Goal: Information Seeking & Learning: Check status

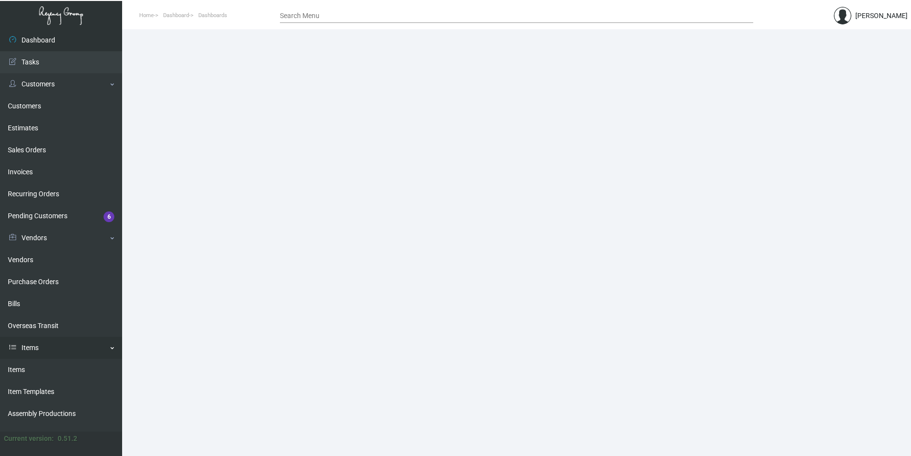
click at [22, 349] on link "Items" at bounding box center [61, 348] width 122 height 22
click at [34, 353] on link "Items" at bounding box center [61, 348] width 122 height 22
click at [40, 365] on link "Items" at bounding box center [61, 370] width 122 height 22
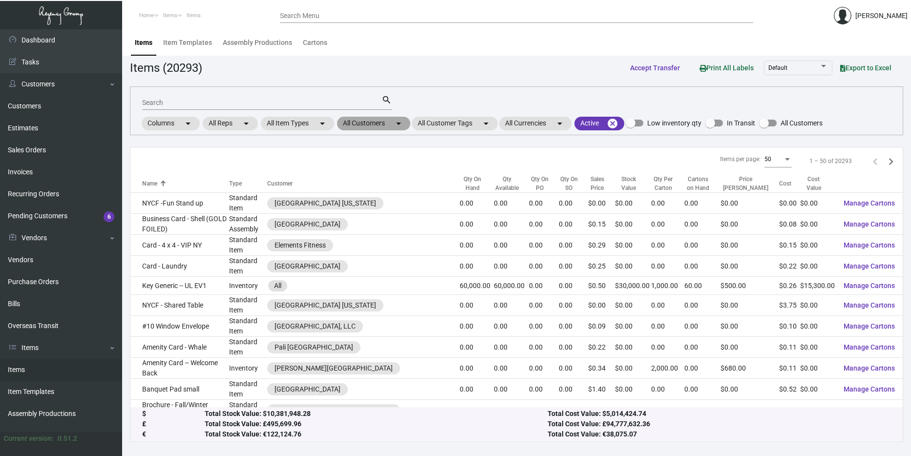
click at [371, 128] on mat-chip "All Customers arrow_drop_down" at bounding box center [373, 124] width 73 height 14
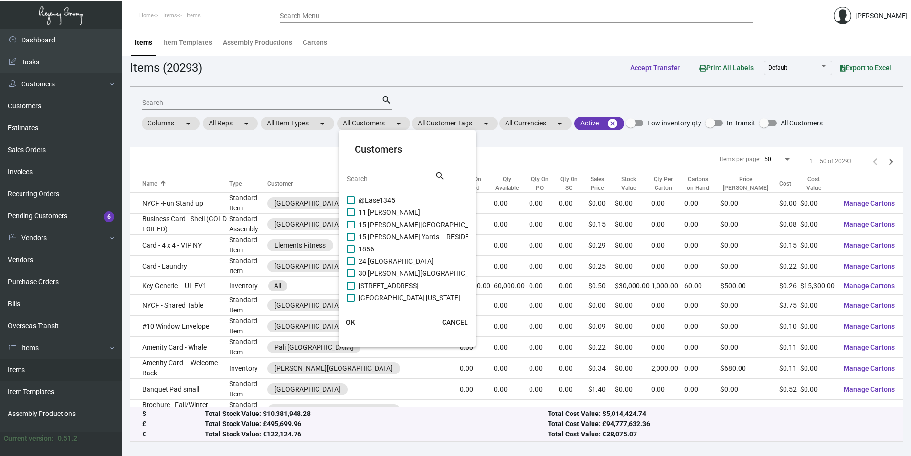
click at [378, 173] on div "Search" at bounding box center [391, 178] width 88 height 15
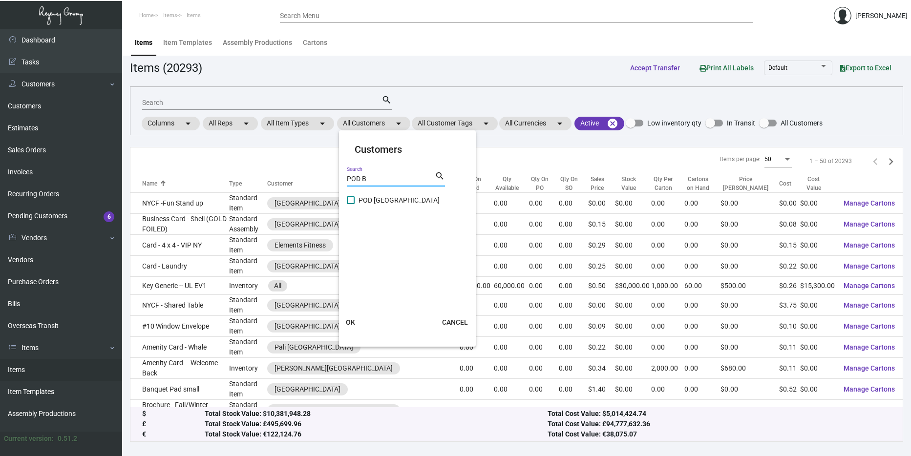
type input "POD B"
click at [367, 196] on span "POD [GEOGRAPHIC_DATA]" at bounding box center [399, 200] width 81 height 12
click at [351, 204] on input "POD [GEOGRAPHIC_DATA]" at bounding box center [350, 204] width 0 height 0
checkbox input "true"
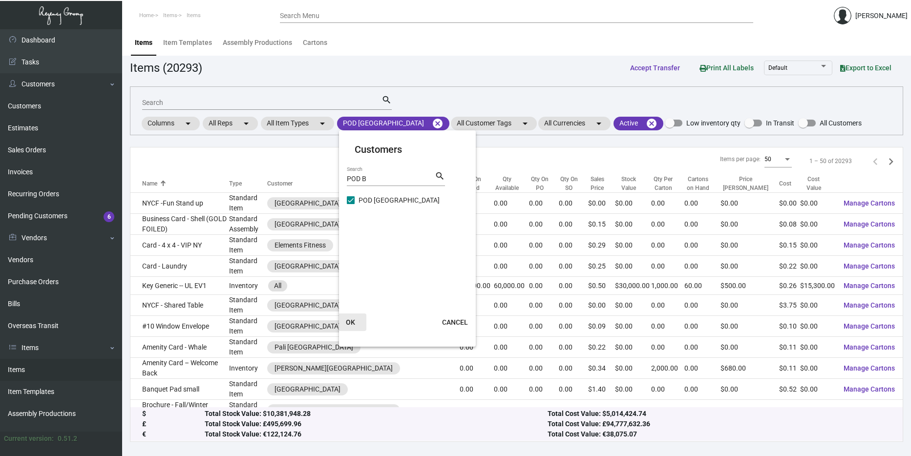
click at [358, 327] on button "OK" at bounding box center [350, 323] width 31 height 18
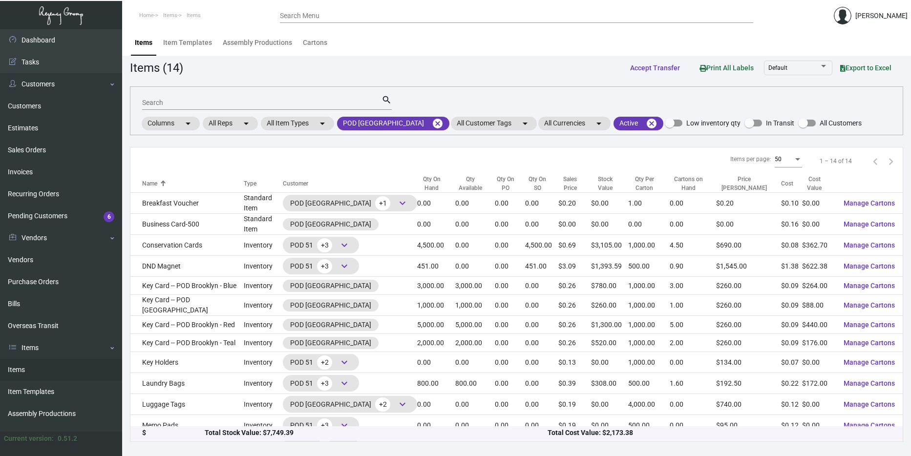
click at [238, 99] on div "Search" at bounding box center [261, 102] width 239 height 15
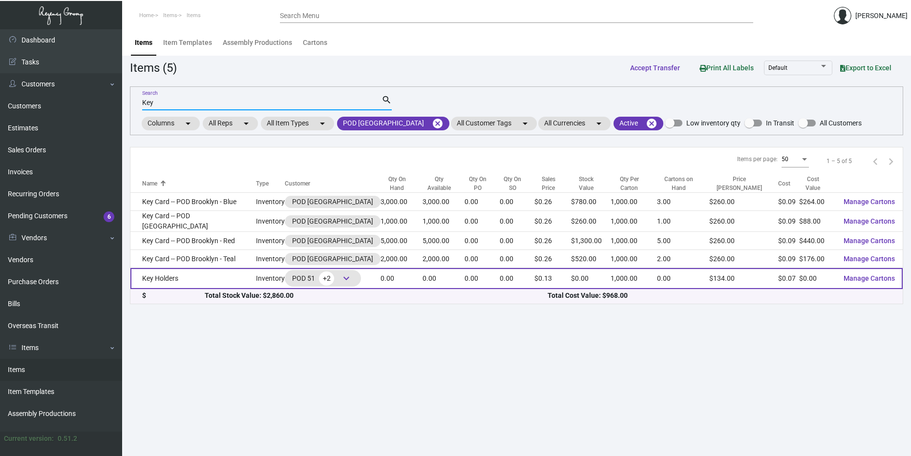
type input "Key"
click at [227, 274] on td "Key Holders" at bounding box center [193, 278] width 126 height 21
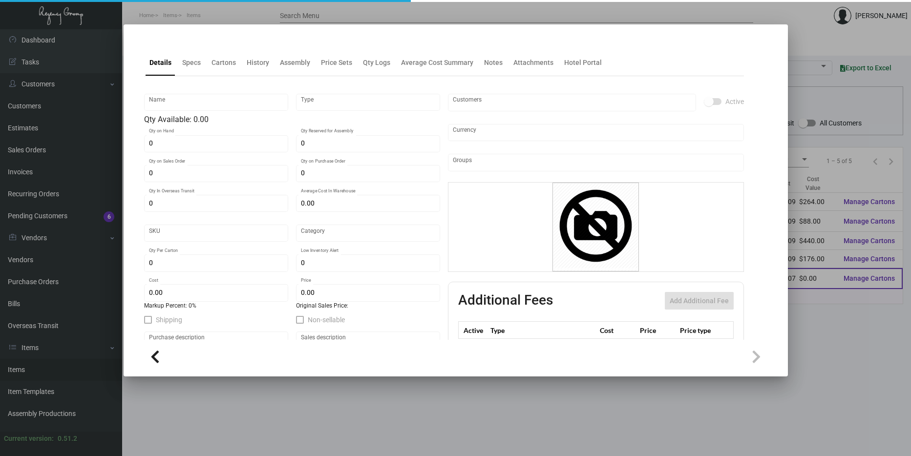
type input "Key Holders"
type input "Inventory"
type input "$ 0.0664"
type input "2615"
type input "Standard"
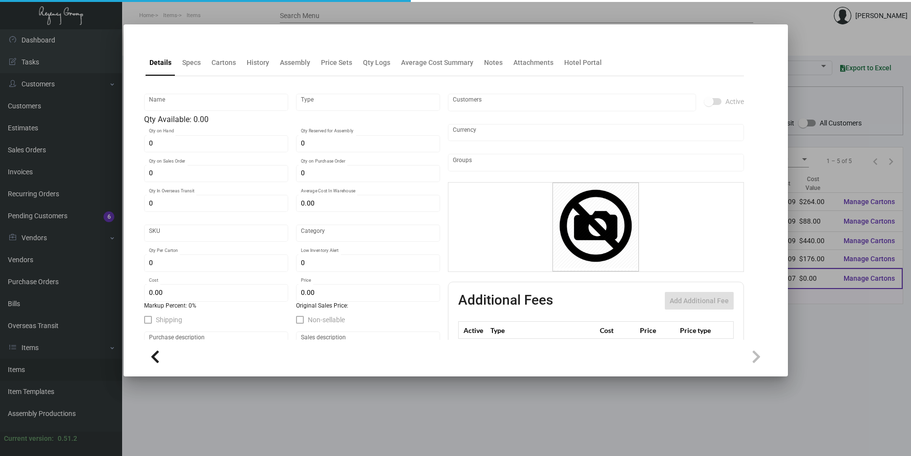
type input "1,000"
type input "$ 0.07372"
type input "$ 0.12"
type textarea "Key Holders: Size closed 2.5x3.5, #100 bright white wove cover stock, printing …"
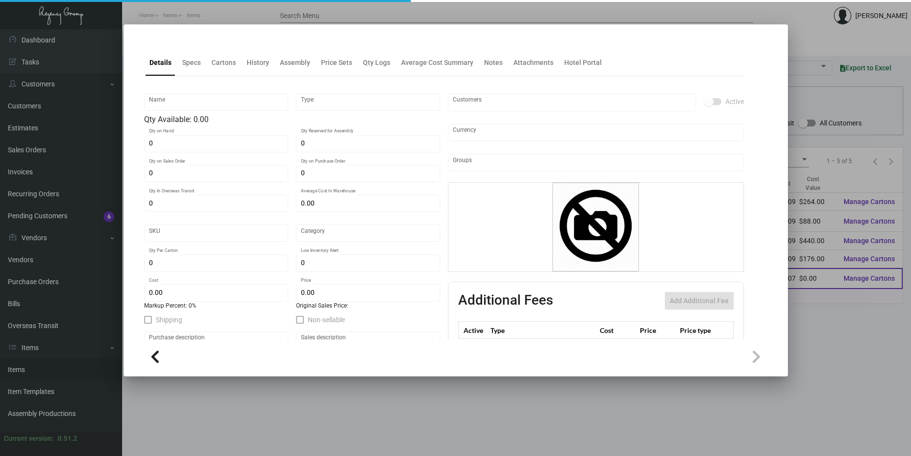
checkbox input "true"
type input "United States Dollar $"
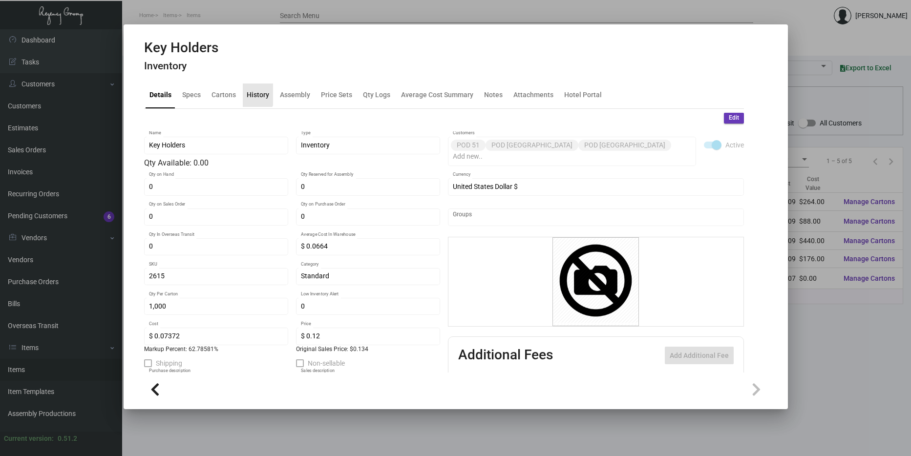
click at [250, 94] on div "History" at bounding box center [258, 95] width 22 height 10
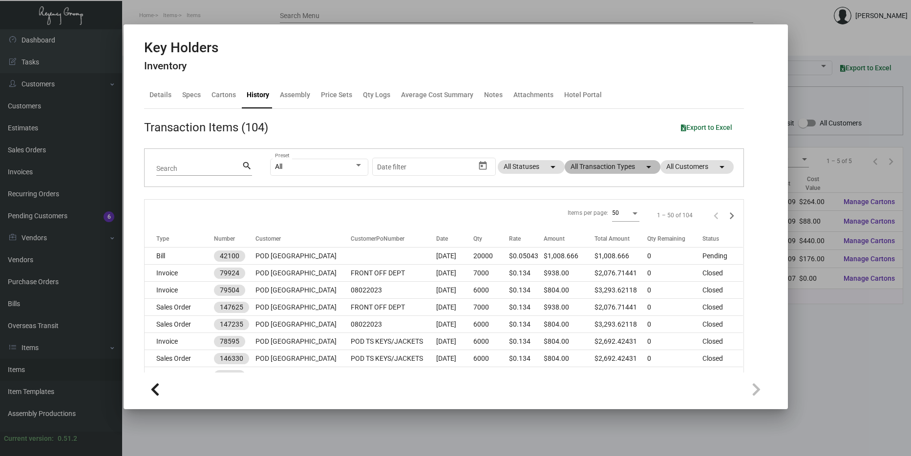
click at [591, 169] on mat-chip "All Transaction Types arrow_drop_down" at bounding box center [613, 167] width 96 height 14
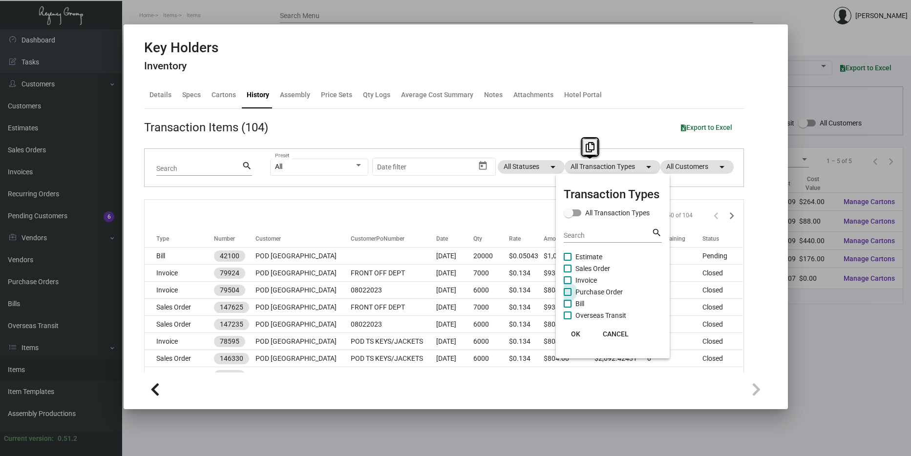
click at [597, 291] on span "Purchase Order" at bounding box center [598, 292] width 47 height 12
click at [568, 296] on input "Purchase Order" at bounding box center [567, 296] width 0 height 0
checkbox input "true"
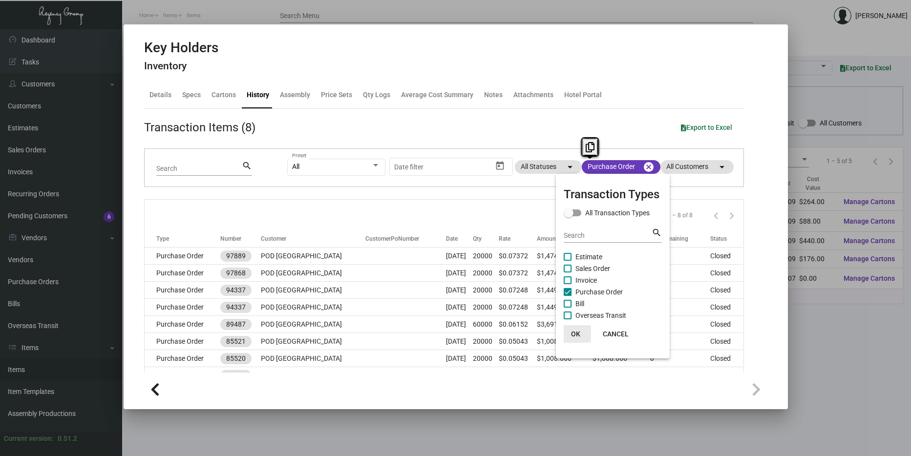
click at [573, 331] on span "OK" at bounding box center [575, 334] width 9 height 8
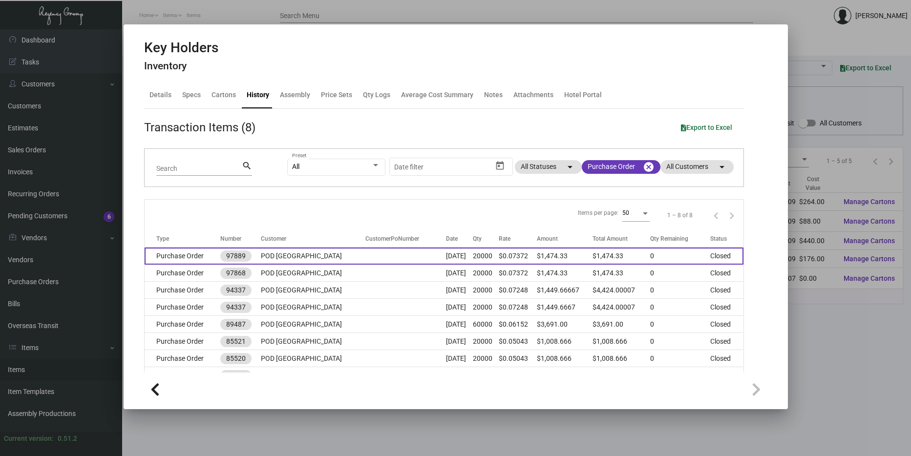
click at [273, 250] on td "POD [GEOGRAPHIC_DATA]" at bounding box center [313, 256] width 105 height 17
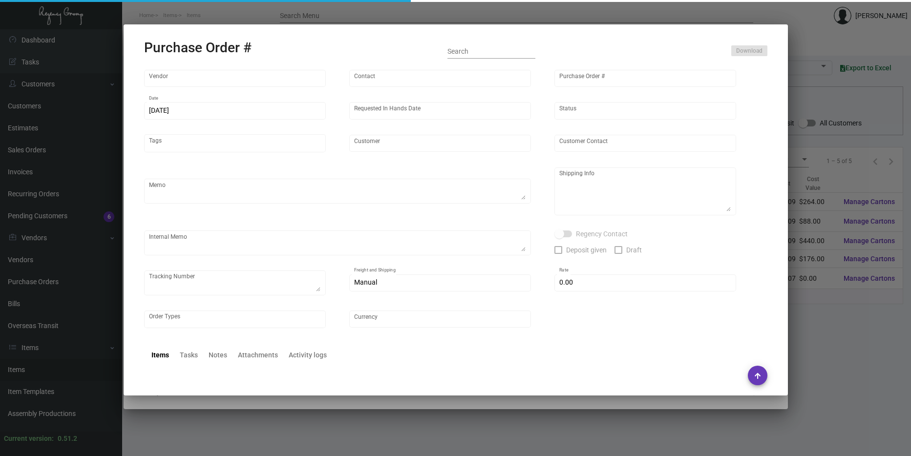
type input "Evergreen Manufacturing"
type input "[PERSON_NAME]"
type input "97889"
type input "[DATE]"
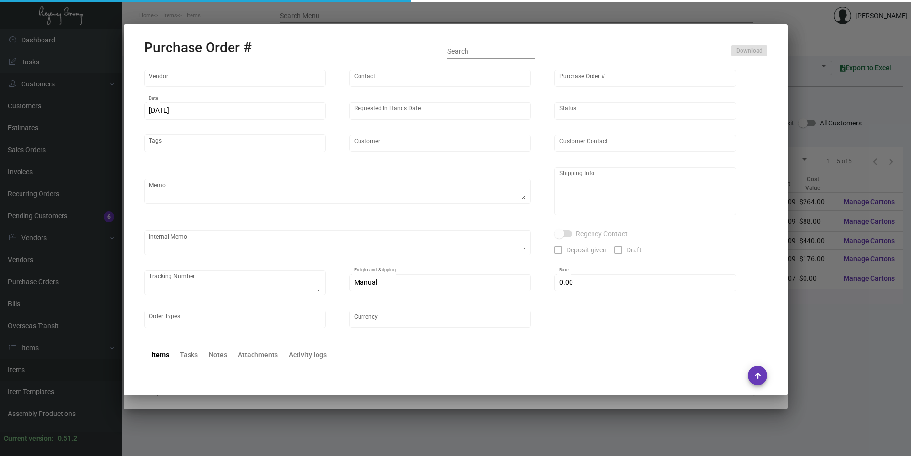
type input "POD [GEOGRAPHIC_DATA]"
type textarea "Please reference Quote# 0423-012-D & SEND PROOFS TO OUR ART TEAM ; [EMAIL_ADDRE…"
type textarea "Regency Group NJ - [PERSON_NAME] [STREET_ADDRESS]"
type textarea "4.21 - Confirmation# 32842, estimated finish date is [DATE]."
checkbox input "true"
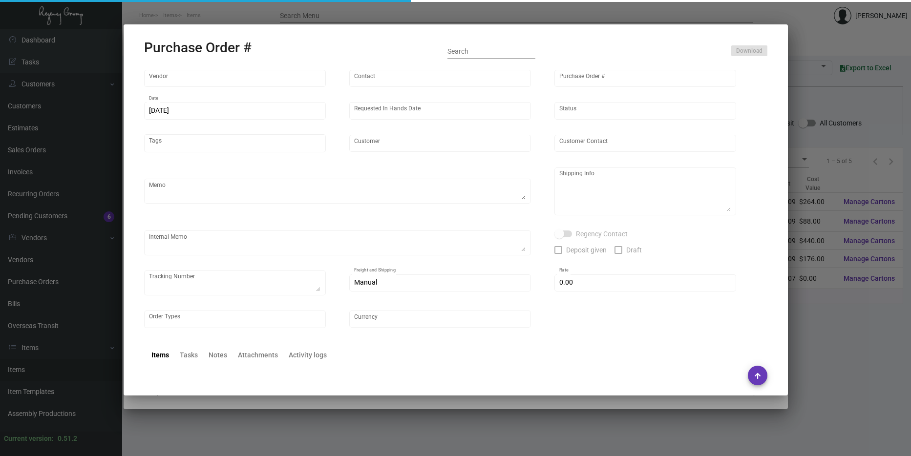
type input "$ 0.00"
type input "United States Dollar $"
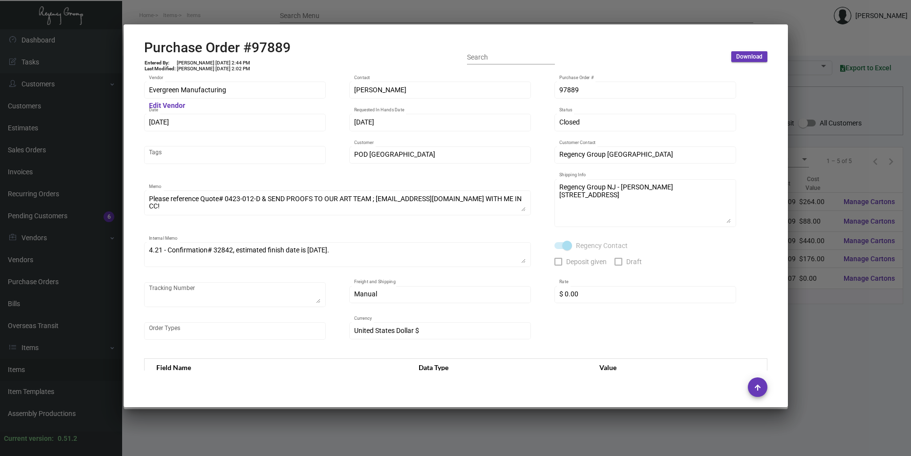
click at [835, 155] on div at bounding box center [455, 228] width 911 height 456
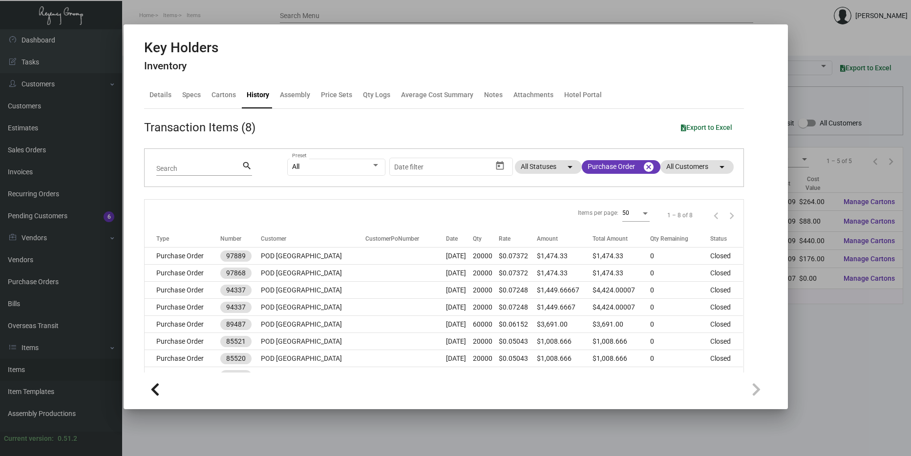
click at [829, 160] on div at bounding box center [455, 228] width 911 height 456
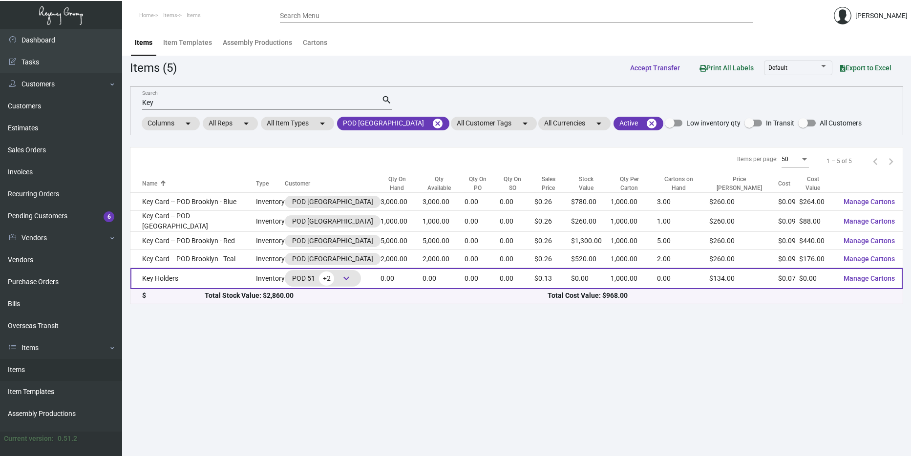
click at [194, 273] on td "Key Holders" at bounding box center [193, 278] width 126 height 21
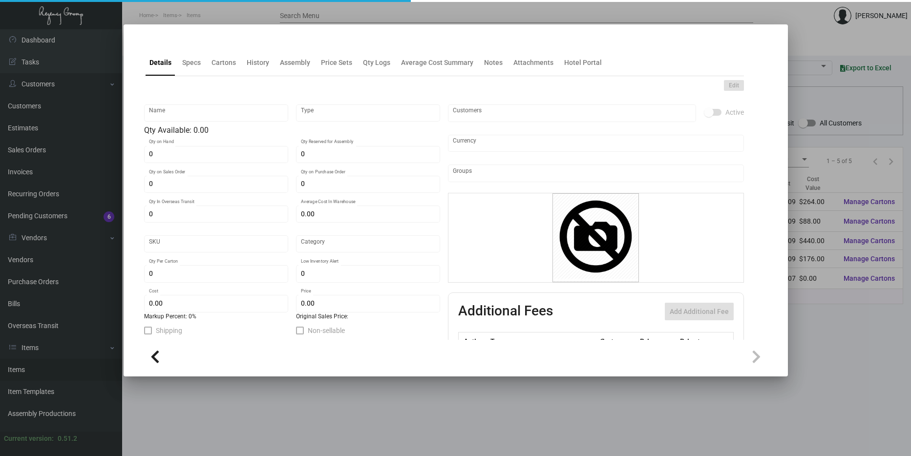
type input "Key Holders"
type input "Inventory"
type input "$ 0.0664"
type input "2615"
type input "Standard"
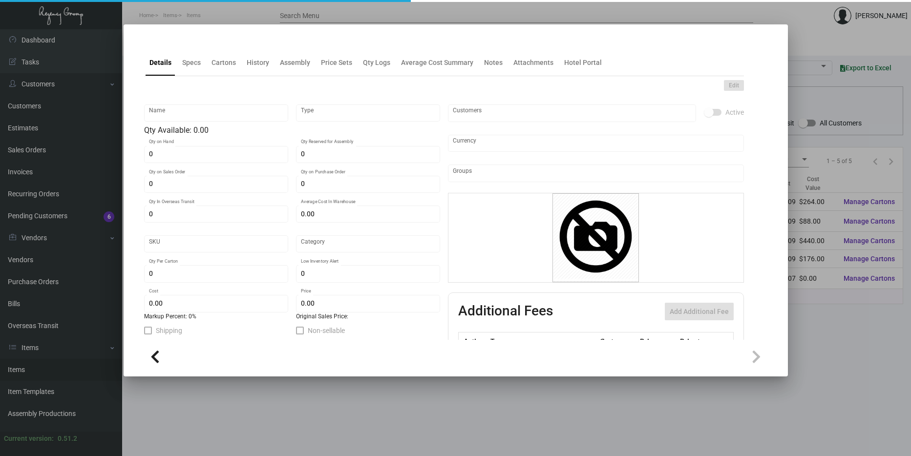
type input "1,000"
type input "$ 0.07372"
type input "$ 0.12"
type textarea "Key Holders: Size closed 2.5x3.5, #100 bright white wove cover stock, printing …"
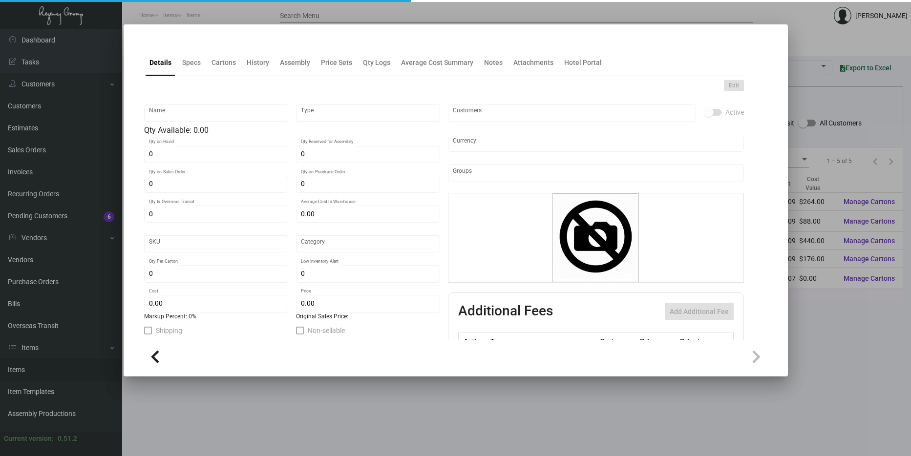
checkbox input "true"
type input "United States Dollar $"
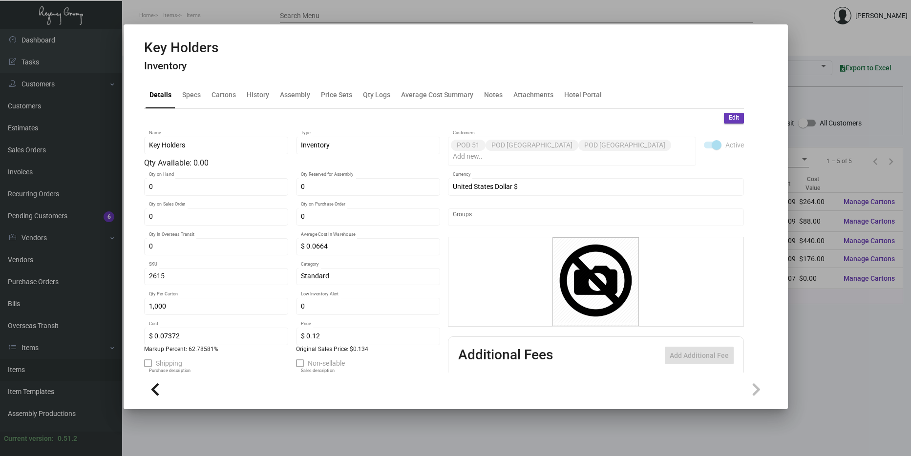
click at [910, 386] on html "Home Items Items Search Menu [PERSON_NAME] Dashboard Dashboard Tasks Customers …" at bounding box center [455, 228] width 911 height 456
click at [832, 345] on div at bounding box center [455, 228] width 911 height 456
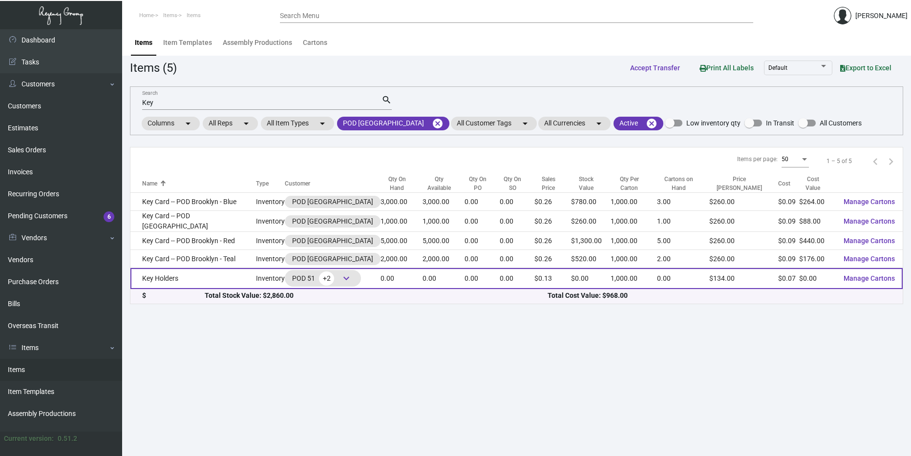
click at [223, 269] on td "Key Holders" at bounding box center [193, 278] width 126 height 21
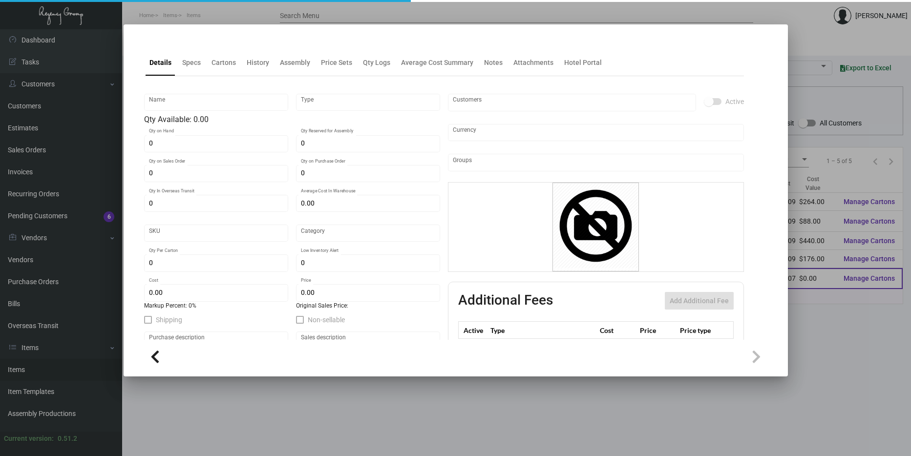
type input "Key Holders"
type input "Inventory"
type input "$ 0.0664"
type input "2615"
type input "Standard"
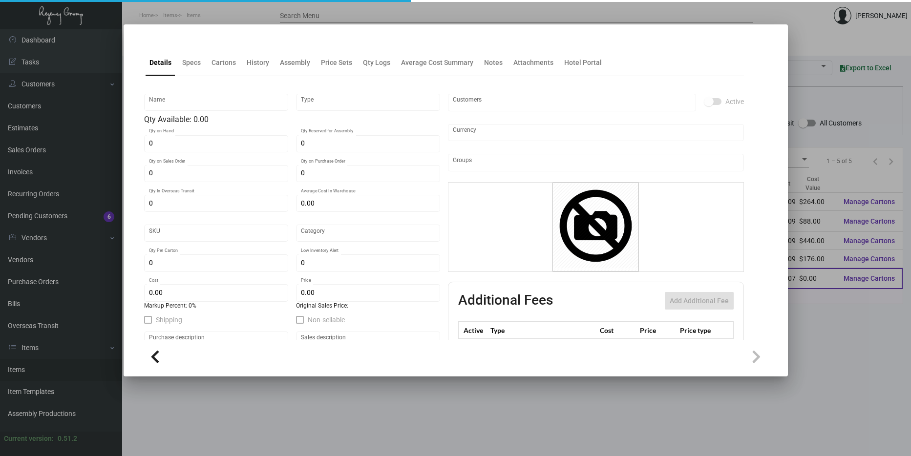
type input "1,000"
type input "$ 0.07372"
type input "$ 0.12"
type textarea "Key Holders: Size closed 2.5x3.5, #100 bright white wove cover stock, printing …"
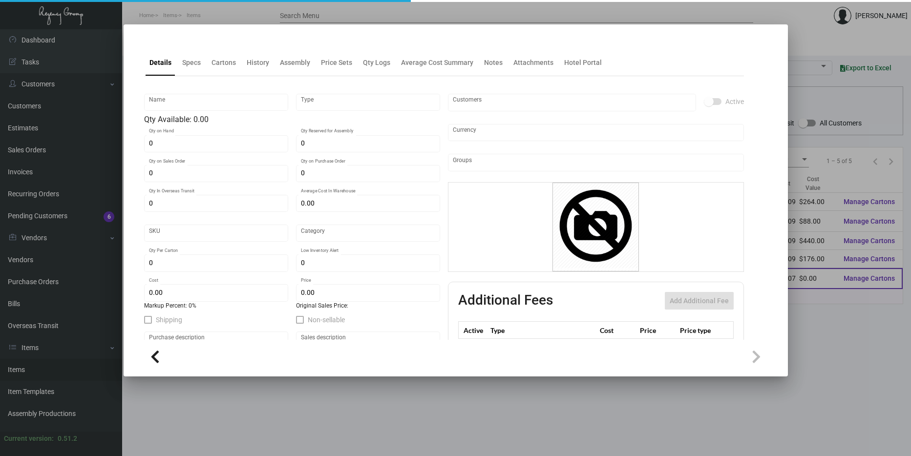
checkbox input "true"
type input "United States Dollar $"
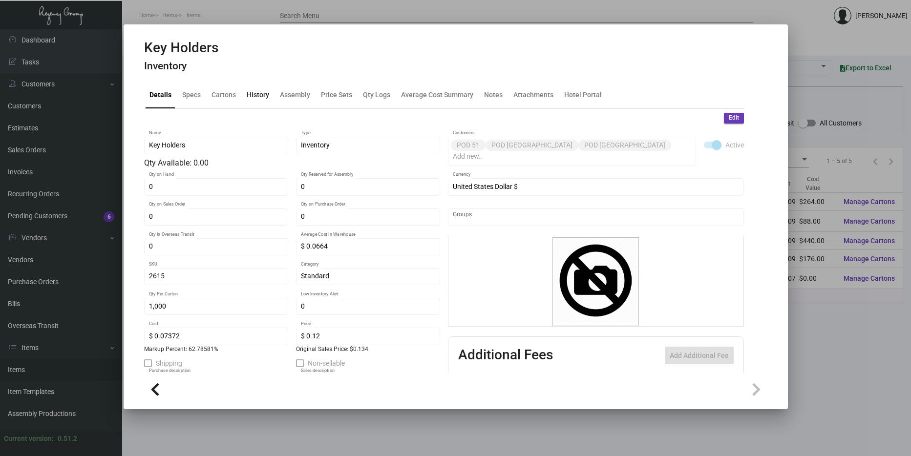
click at [266, 101] on div "History" at bounding box center [258, 95] width 30 height 23
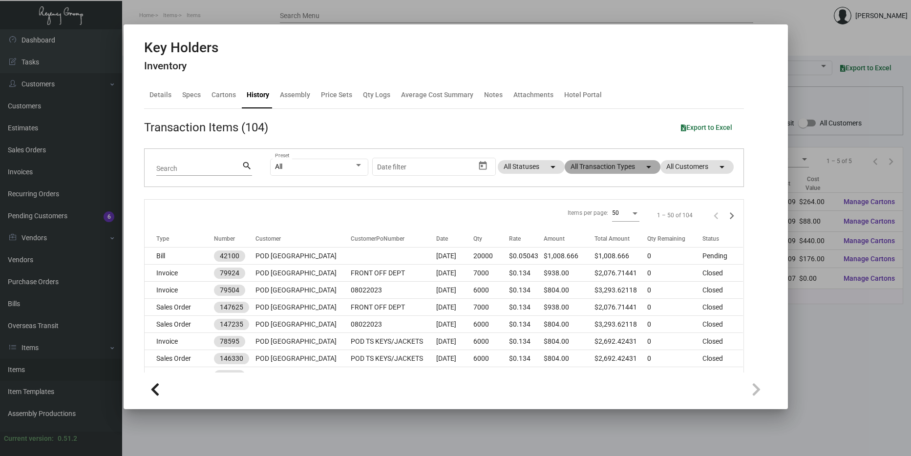
click at [613, 171] on mat-chip "All Transaction Types arrow_drop_down" at bounding box center [613, 167] width 96 height 14
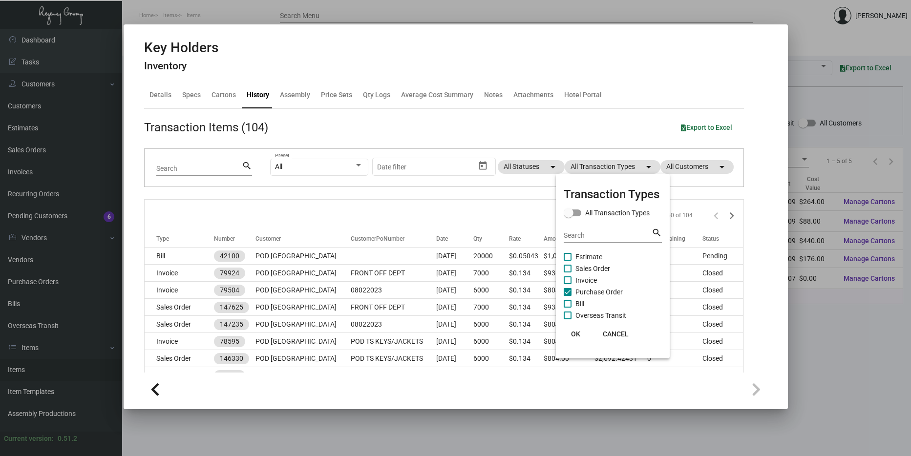
click at [592, 292] on span "Purchase Order" at bounding box center [598, 292] width 47 height 12
click at [568, 296] on input "Purchase Order" at bounding box center [567, 296] width 0 height 0
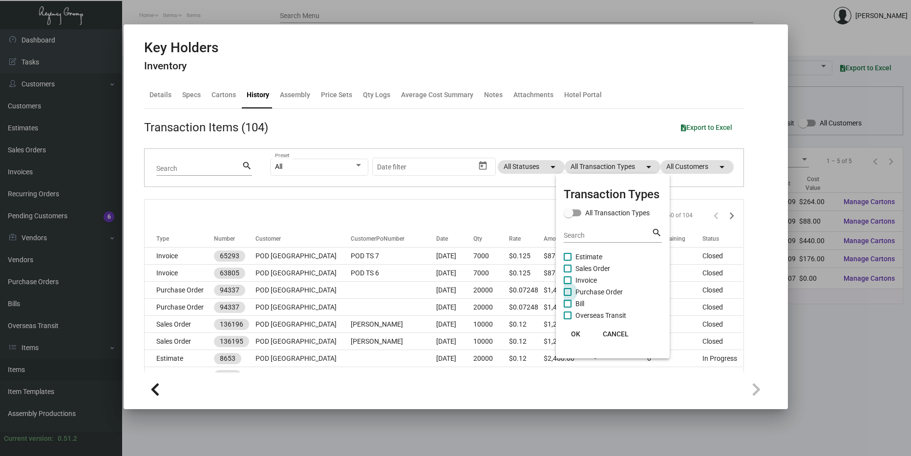
click at [592, 292] on span "Purchase Order" at bounding box center [598, 292] width 47 height 12
click at [568, 296] on input "Purchase Order" at bounding box center [567, 296] width 0 height 0
checkbox input "true"
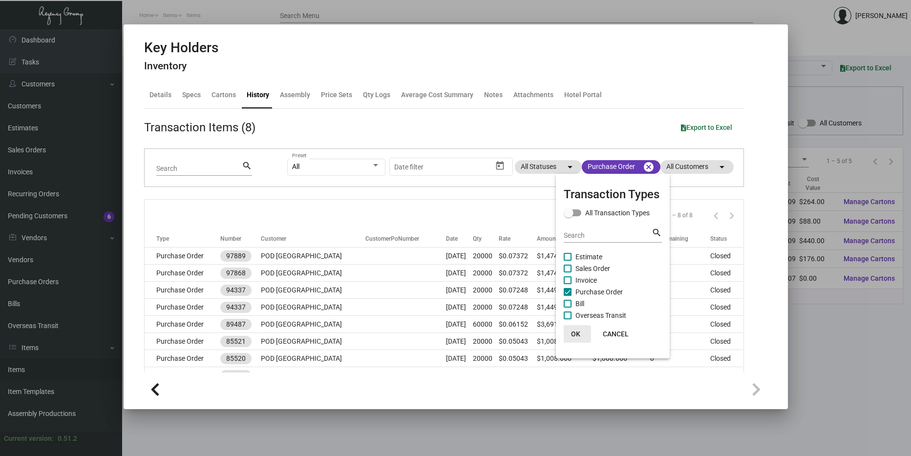
click at [570, 335] on button "OK" at bounding box center [575, 334] width 31 height 18
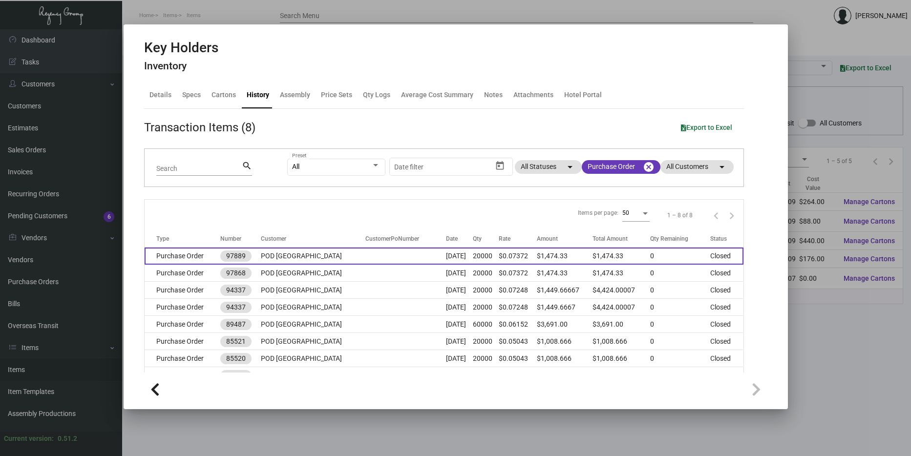
click at [387, 254] on td at bounding box center [405, 256] width 81 height 17
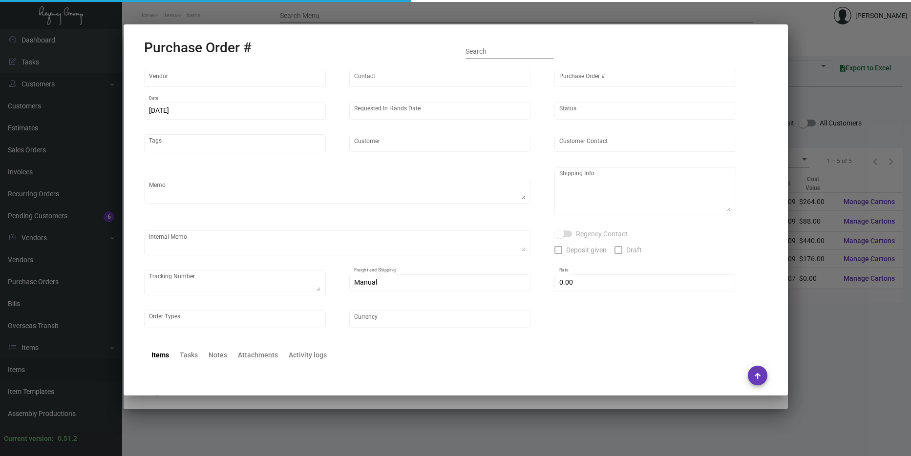
type input "Evergreen Manufacturing"
type input "[PERSON_NAME]"
type input "97889"
type input "[DATE]"
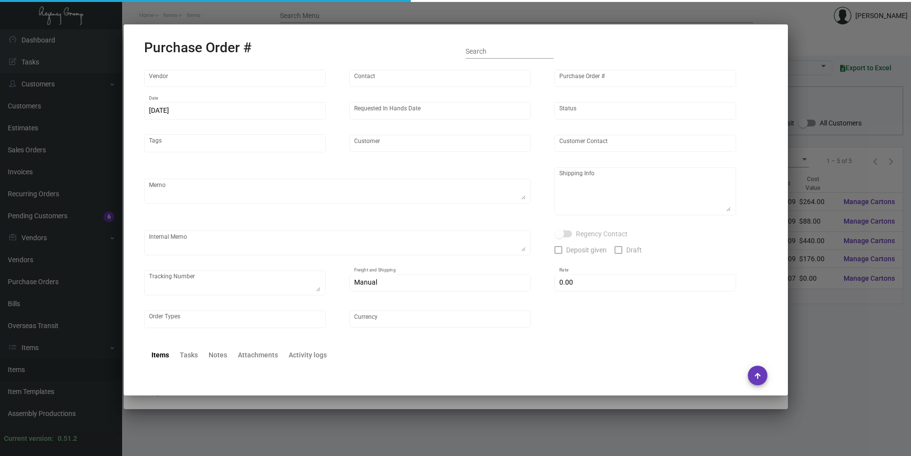
type input "POD [GEOGRAPHIC_DATA]"
type textarea "Please reference Quote# 0423-012-D & SEND PROOFS TO OUR ART TEAM ; [EMAIL_ADDRE…"
type textarea "Regency Group NJ - [PERSON_NAME] [STREET_ADDRESS]"
type textarea "4.21 - Confirmation# 32842, estimated finish date is [DATE]."
checkbox input "true"
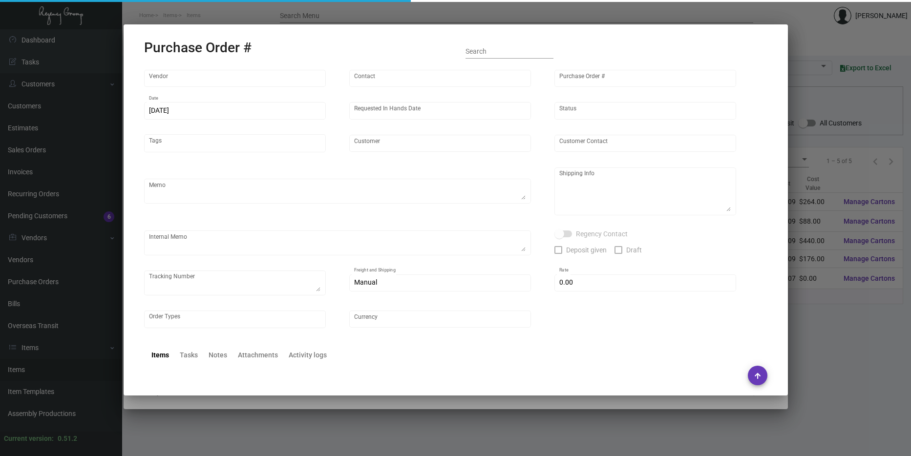
type input "$ 0.00"
type input "United States Dollar $"
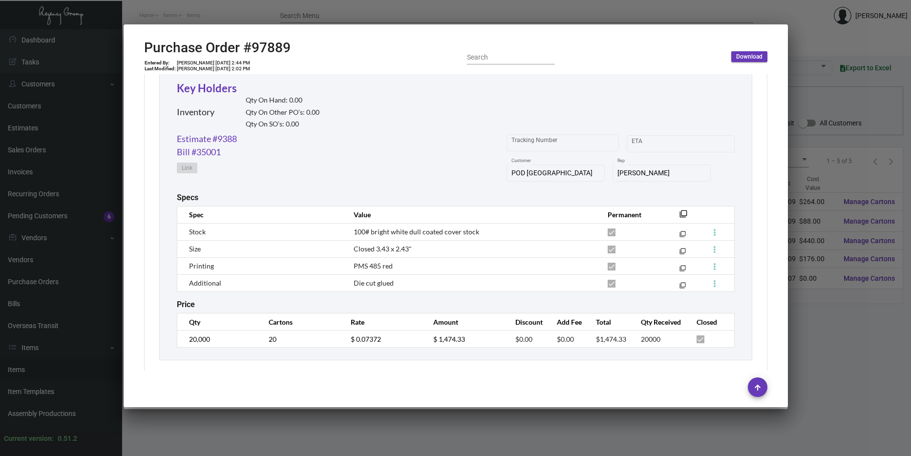
scroll to position [474, 0]
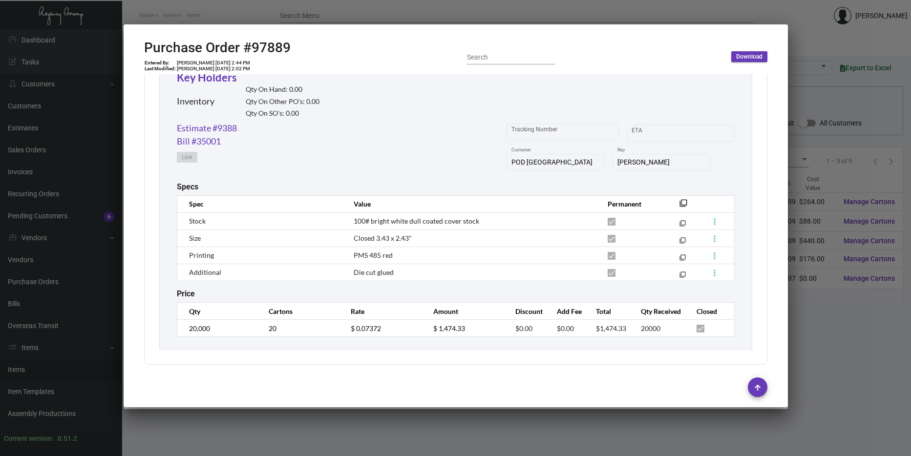
click at [350, 440] on div at bounding box center [455, 228] width 911 height 456
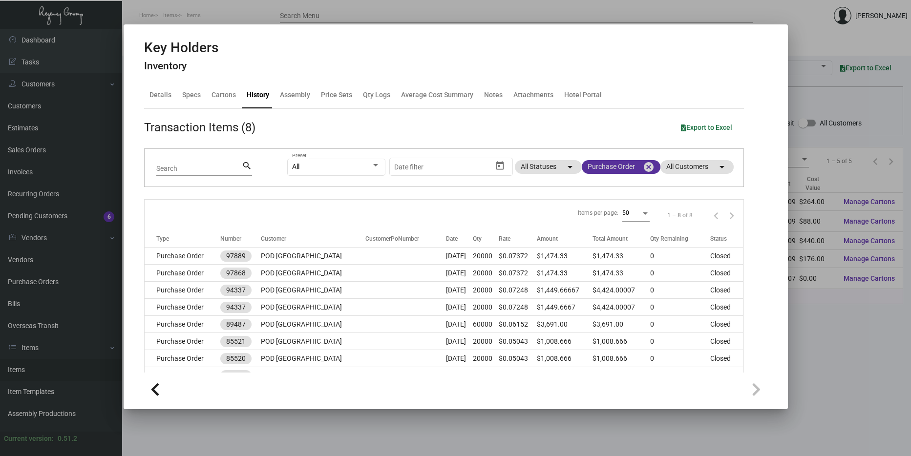
click at [623, 167] on mat-chip "Purchase Order cancel" at bounding box center [621, 167] width 79 height 14
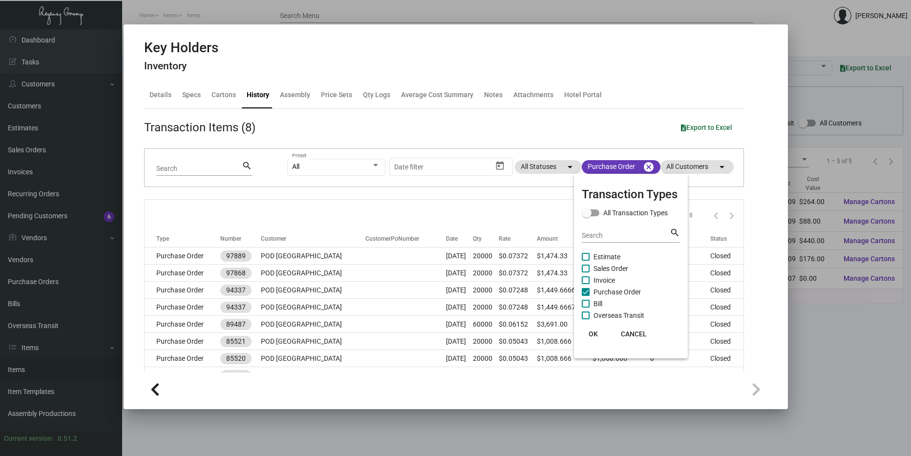
click at [643, 163] on div at bounding box center [455, 228] width 911 height 456
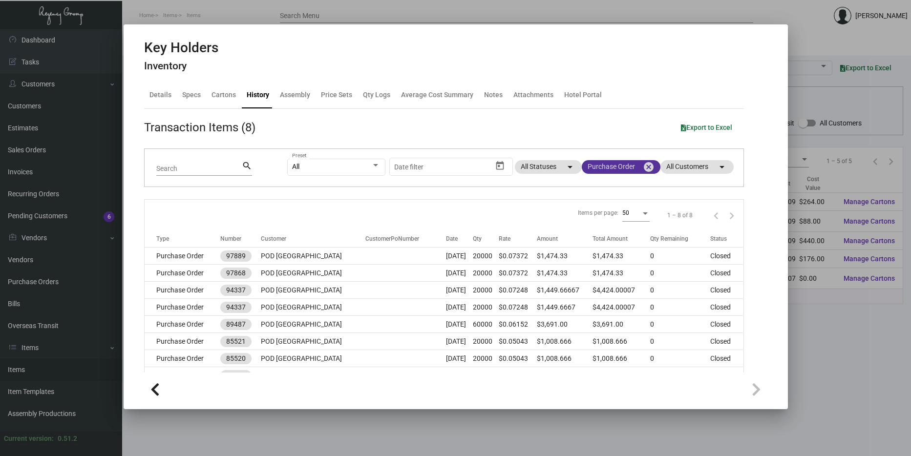
click at [643, 169] on mat-icon "cancel" at bounding box center [649, 167] width 12 height 12
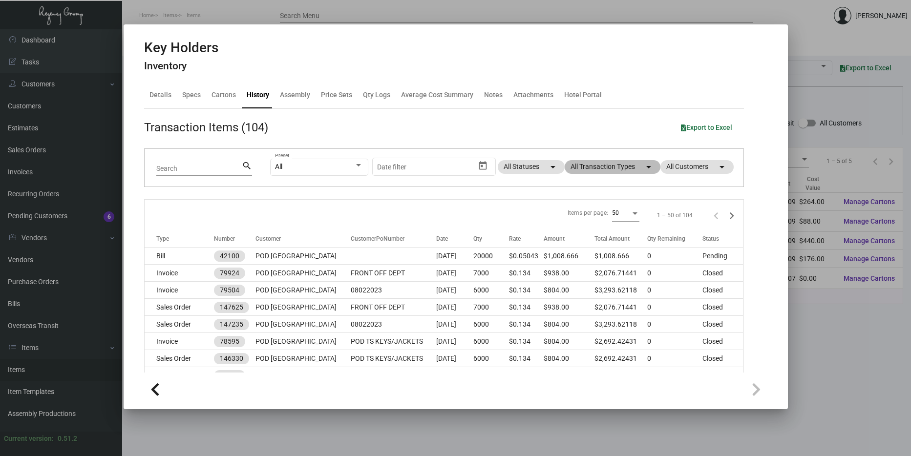
click at [626, 168] on mat-chip "All Transaction Types arrow_drop_down" at bounding box center [613, 167] width 96 height 14
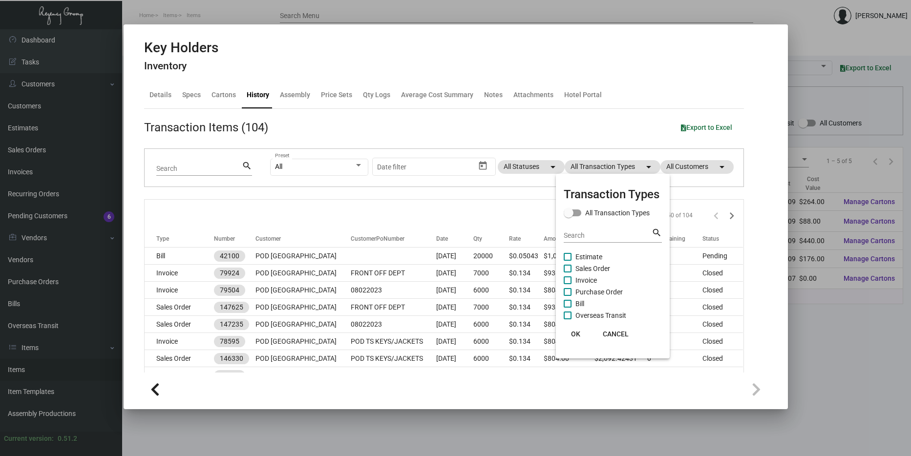
click at [567, 270] on span at bounding box center [568, 269] width 8 height 8
click at [567, 273] on input "Sales Order" at bounding box center [567, 273] width 0 height 0
checkbox input "true"
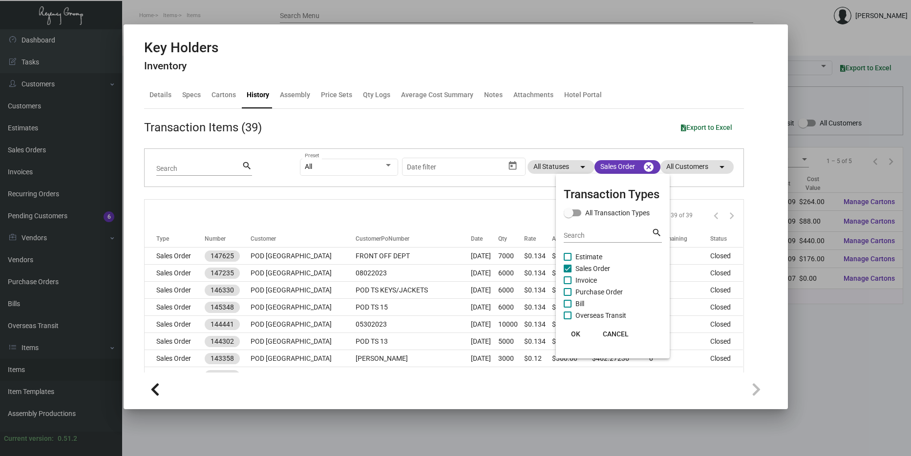
click at [575, 336] on span "OK" at bounding box center [575, 334] width 9 height 8
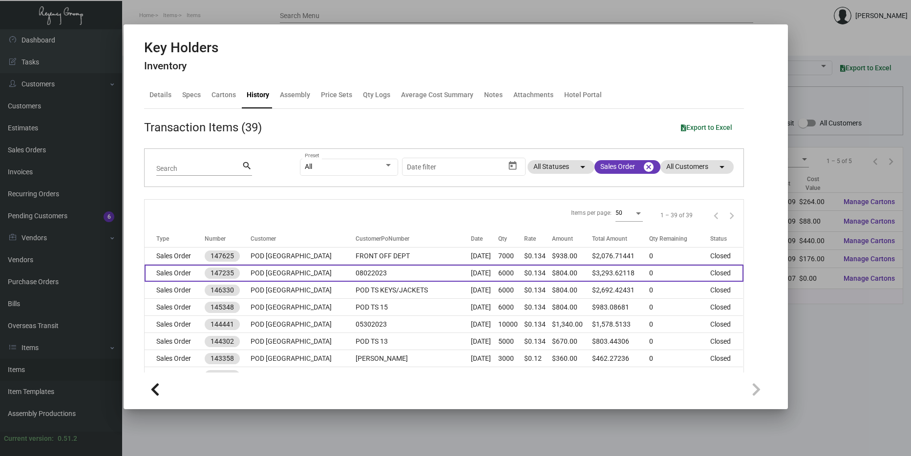
click at [356, 276] on td "08022023" at bounding box center [413, 273] width 115 height 17
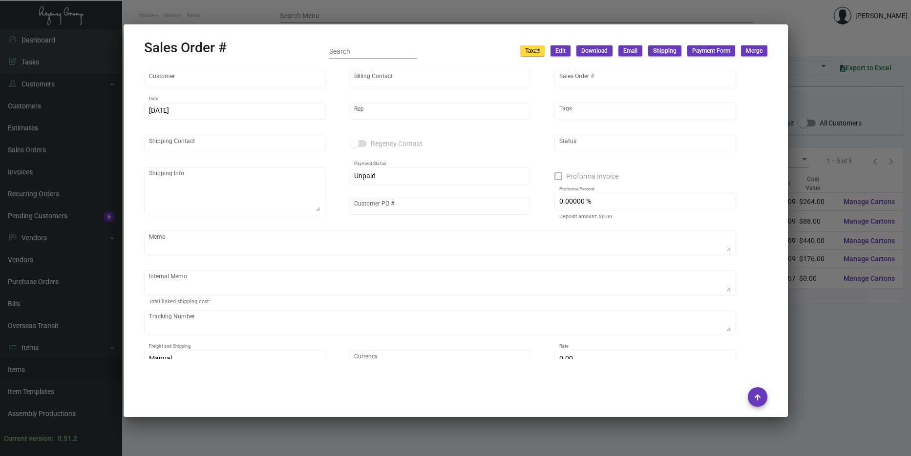
type input "POD [GEOGRAPHIC_DATA]"
type input "[PERSON_NAME]"
type input "147235"
type input "[DATE]"
type input "[PERSON_NAME]"
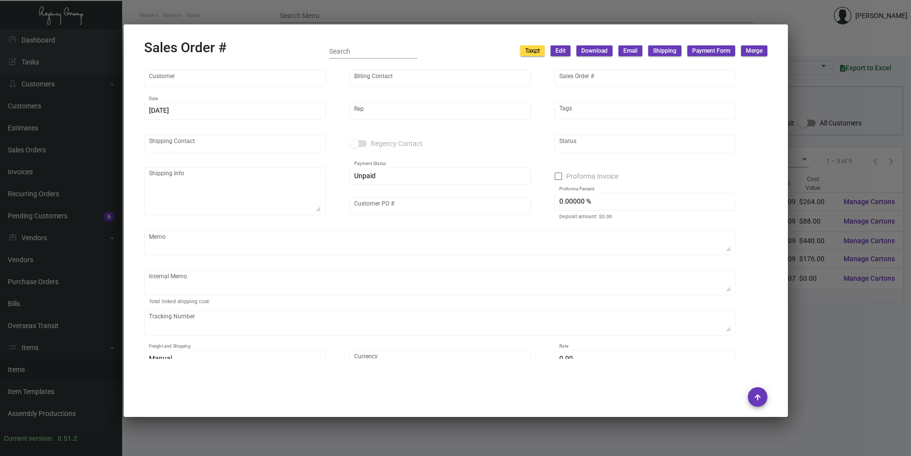
type input "[PERSON_NAME]"
type textarea "POD [GEOGRAPHIC_DATA] - [PERSON_NAME] [STREET_ADDRESS]"
type input "08022023"
type textarea "[PERSON_NAME] delivery 8/3"
type input "United States Dollar $"
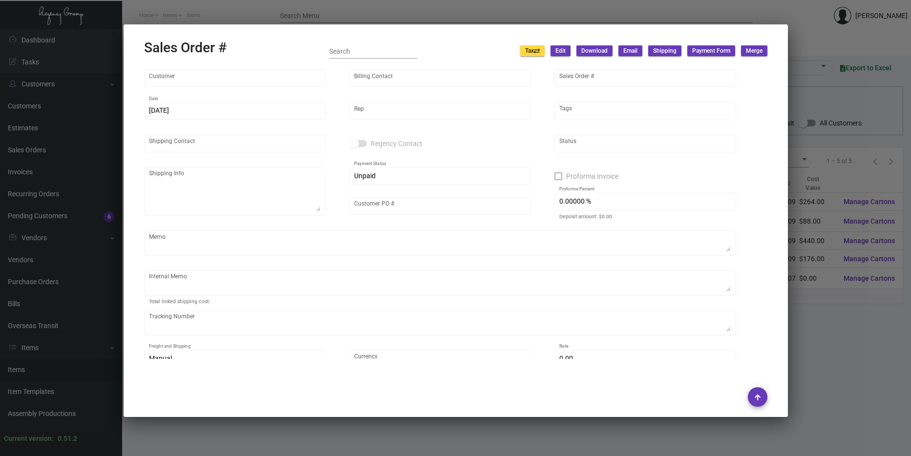
type input "$ 141.14"
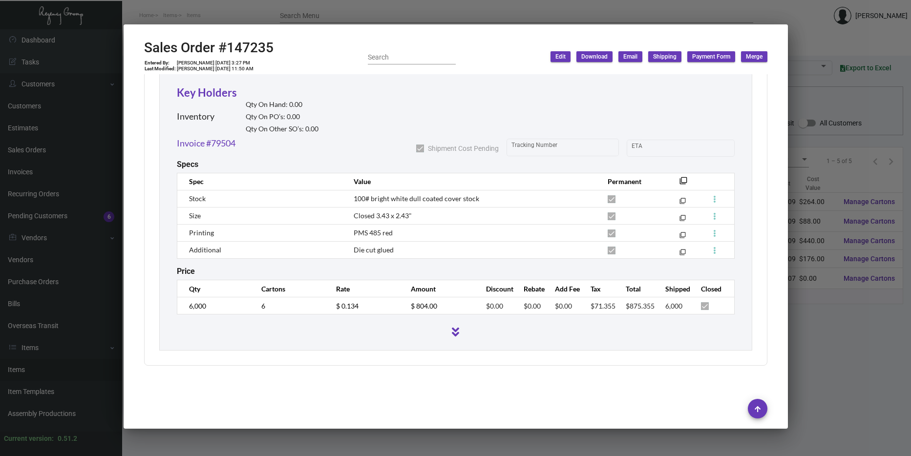
scroll to position [1735, 0]
click at [796, 135] on div at bounding box center [455, 228] width 911 height 456
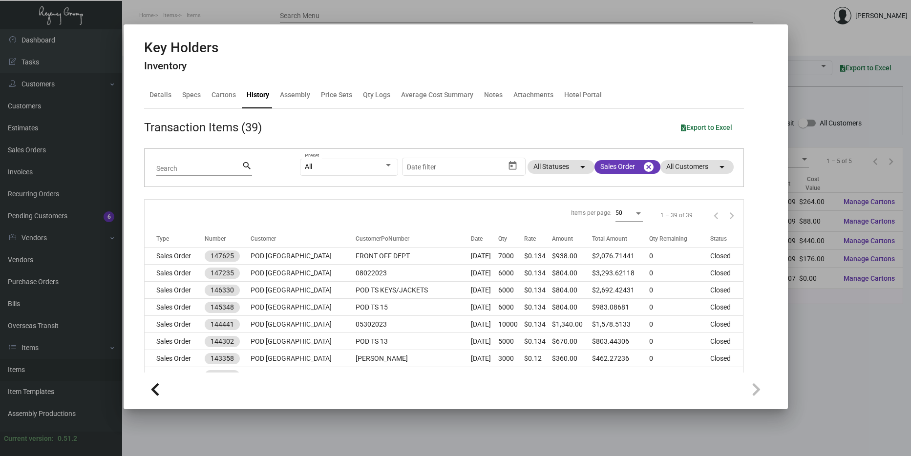
click at [253, 247] on th "Customer" at bounding box center [304, 239] width 106 height 17
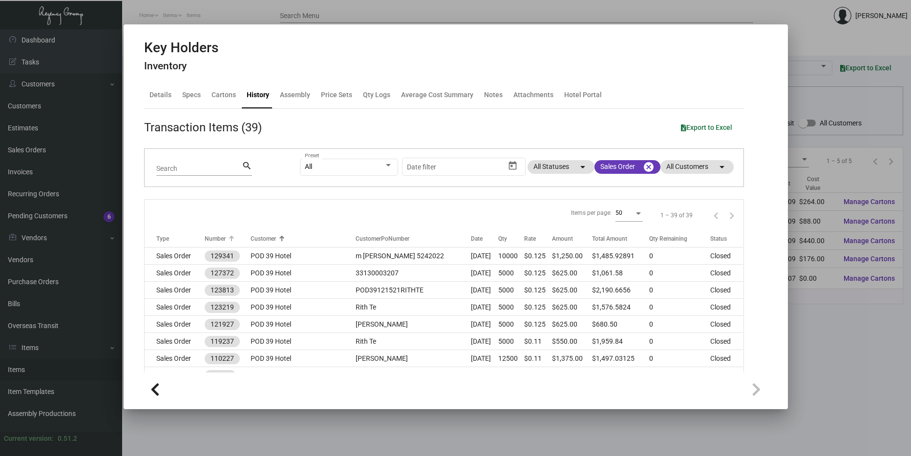
click at [212, 238] on div "Number" at bounding box center [215, 238] width 21 height 9
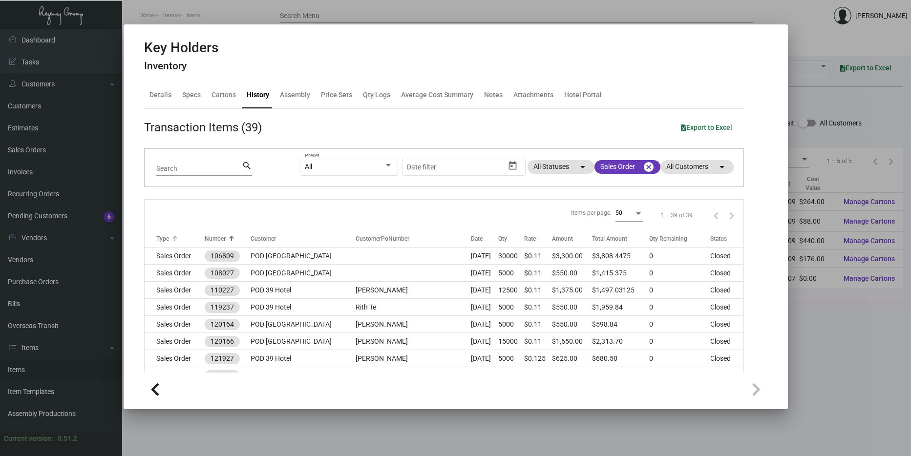
click at [174, 240] on div at bounding box center [174, 238] width 1 height 5
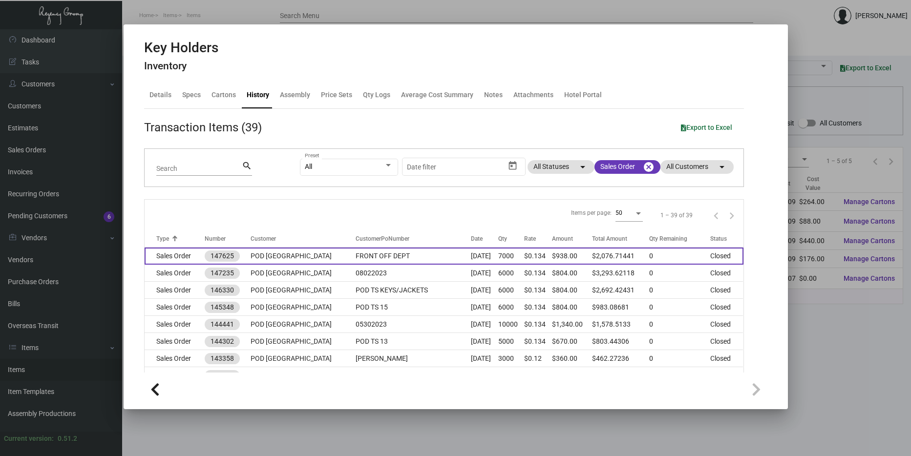
click at [256, 249] on td "POD [GEOGRAPHIC_DATA]" at bounding box center [304, 256] width 106 height 17
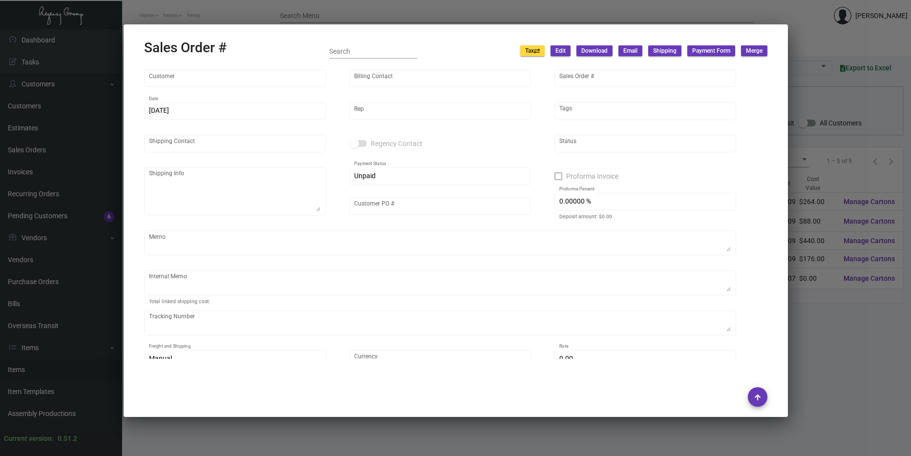
type input "POD [GEOGRAPHIC_DATA]"
type input "Accounting Dept"
type input "147625"
type input "[DATE]"
type input "[PERSON_NAME]"
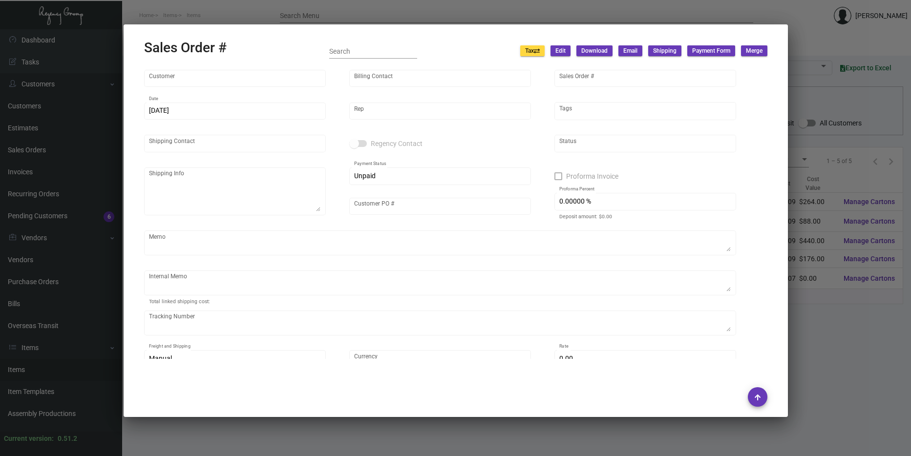
type input "[PERSON_NAME]"
type textarea "POD [GEOGRAPHIC_DATA] - [PERSON_NAME] [STREET_ADDRESS][US_STATE]"
type input "FRONT OFF DEPT"
type textarea "NY Delivery [DATE] 10/26 - luggage tags request was for 4k, only 2k were shippe…"
type input "United States Dollar $"
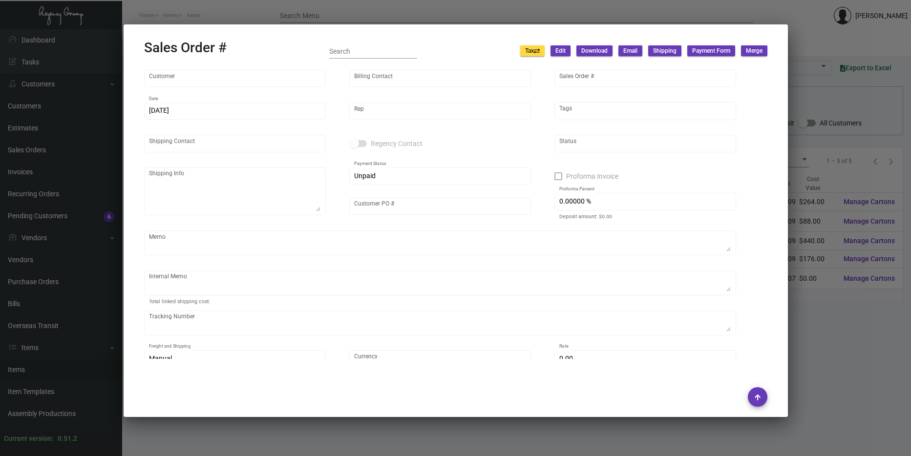
type input "8.50000 %"
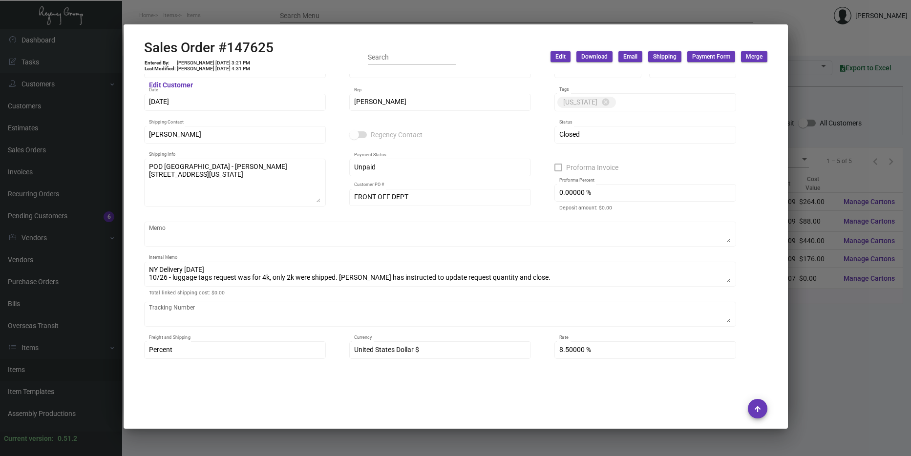
scroll to position [0, 0]
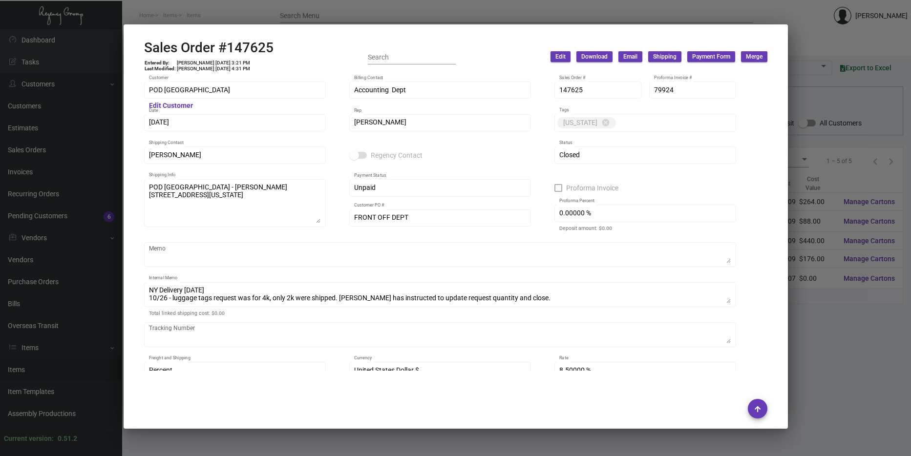
click at [821, 275] on div at bounding box center [455, 228] width 911 height 456
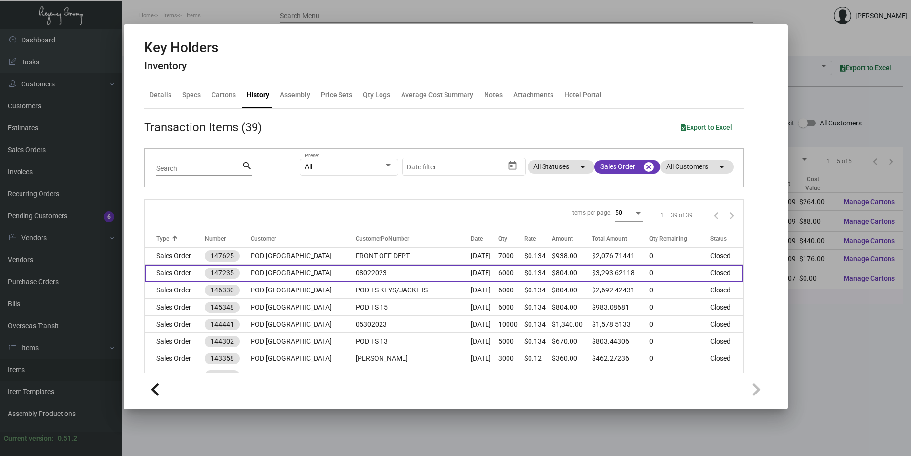
click at [322, 274] on td "POD [GEOGRAPHIC_DATA]" at bounding box center [304, 273] width 106 height 17
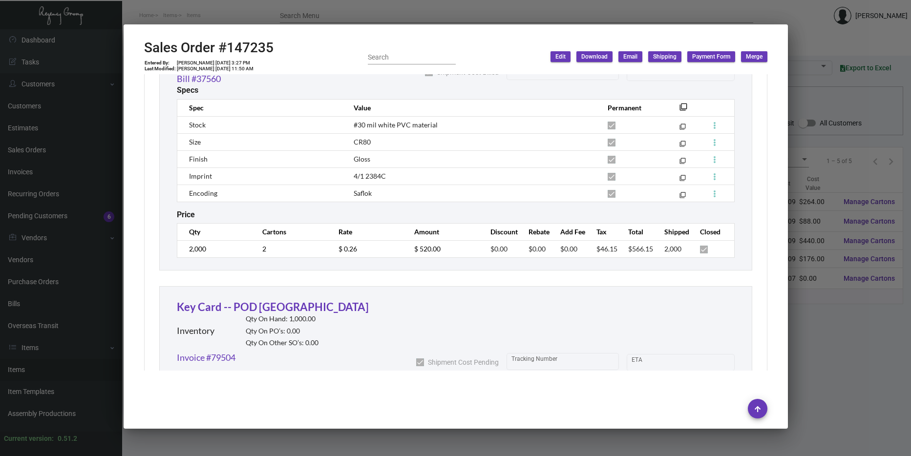
scroll to position [635, 0]
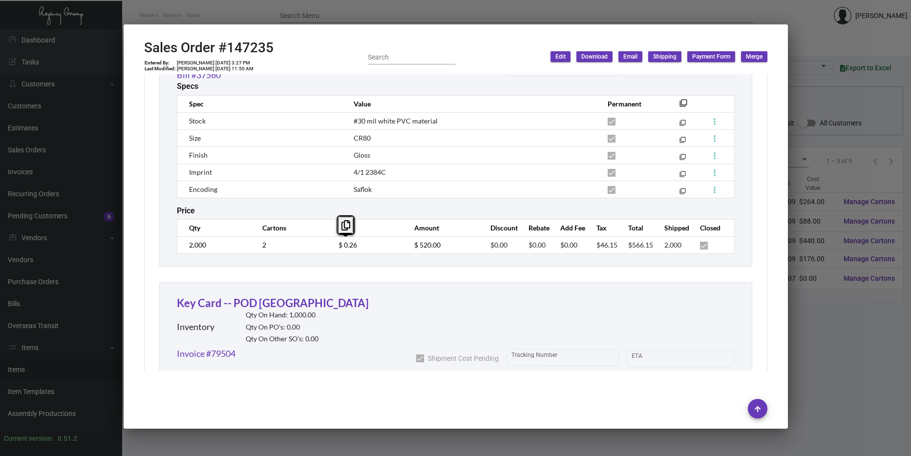
click at [332, 248] on td "$ 0.26" at bounding box center [367, 244] width 76 height 17
click at [865, 332] on div at bounding box center [455, 228] width 911 height 456
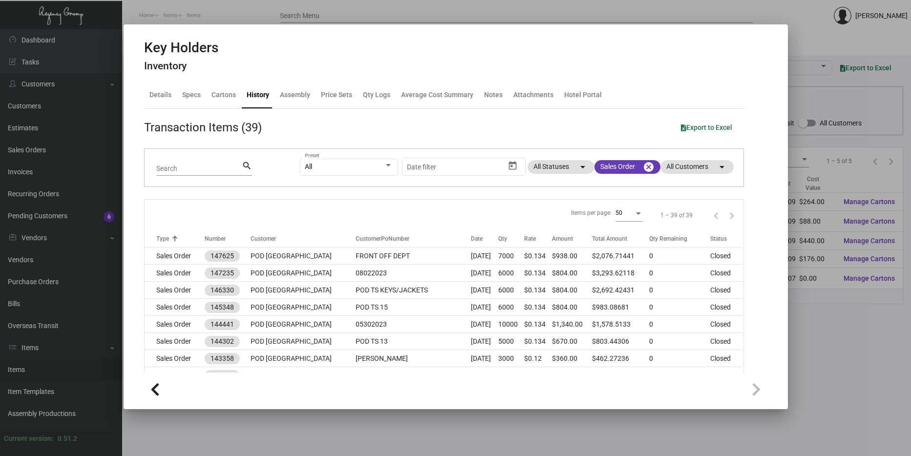
click at [867, 332] on div at bounding box center [455, 228] width 911 height 456
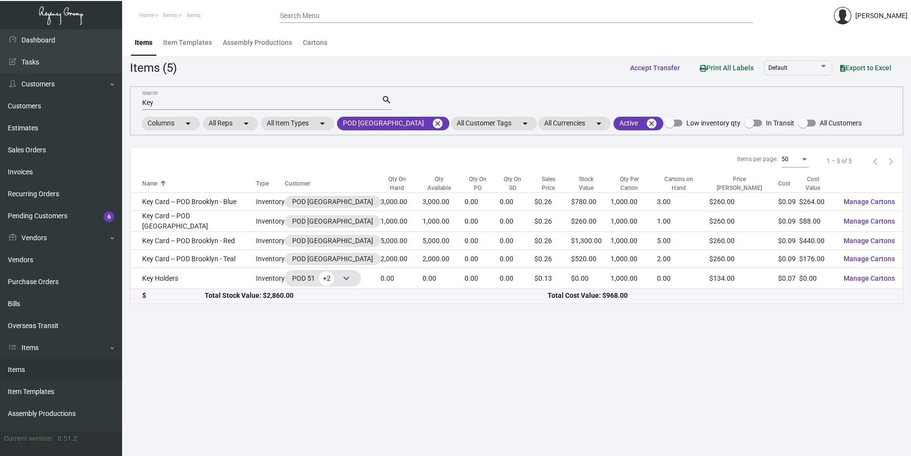
click at [158, 104] on input "Key" at bounding box center [261, 103] width 239 height 8
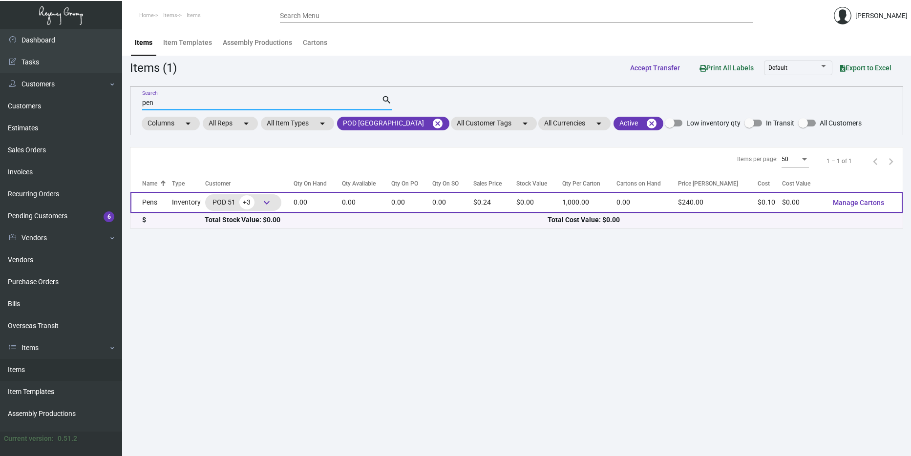
type input "pen"
click at [175, 204] on td "Inventory" at bounding box center [188, 202] width 33 height 21
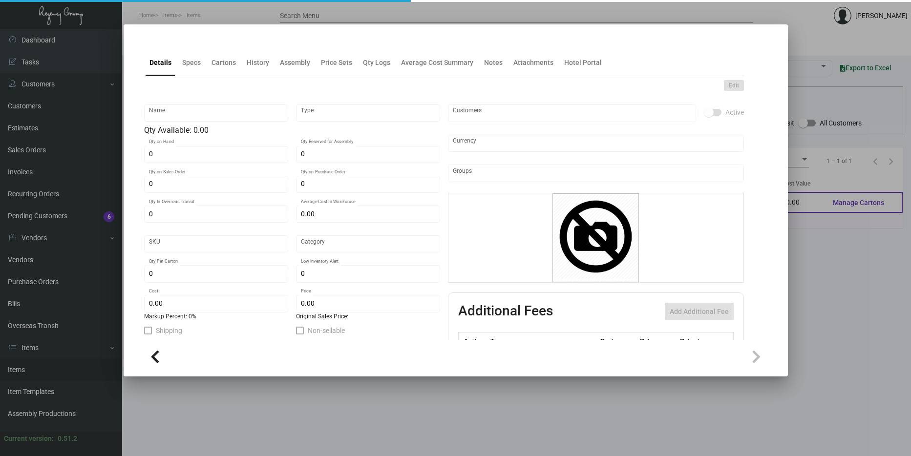
type input "Pens"
type input "Inventory"
type input "$ 0.10"
type input "2622"
type input "Standard"
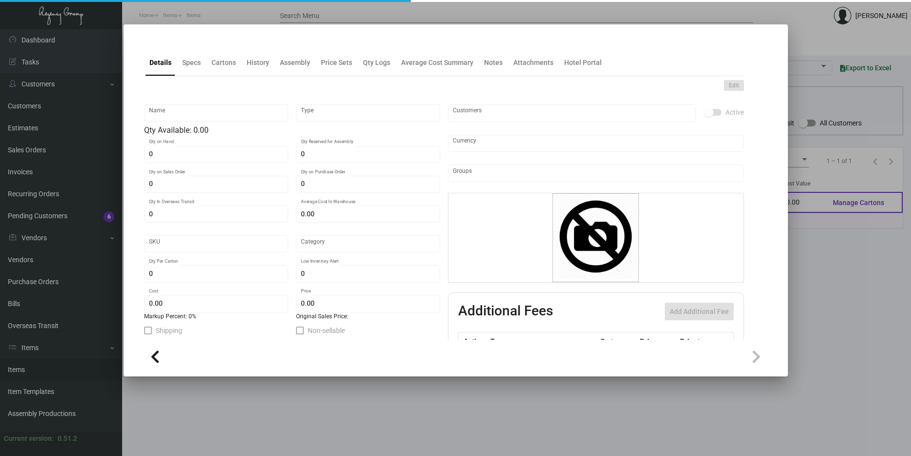
type input "1,000"
type input "$ 0.10"
type input "$ 0.24"
type textarea "Pens: click action plastic ballpens, solid white shinny barrel, red pms#485 imp…"
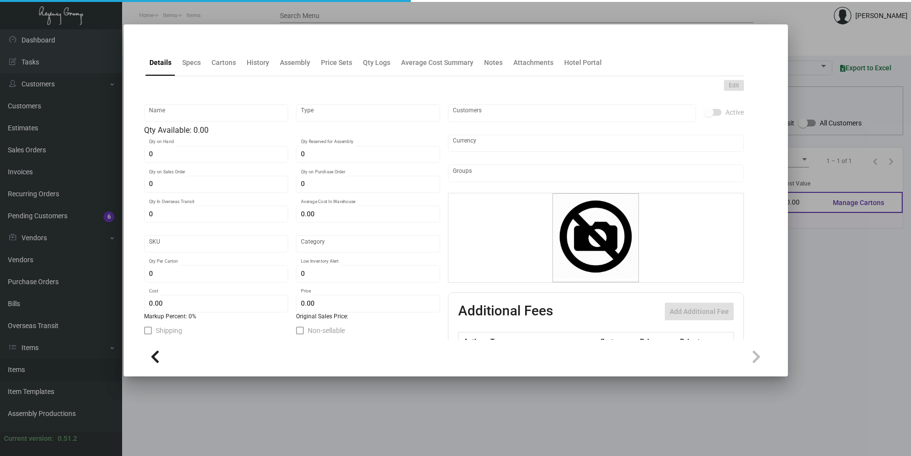
checkbox input "true"
type input "United States Dollar $"
click at [256, 62] on div "History" at bounding box center [258, 63] width 22 height 10
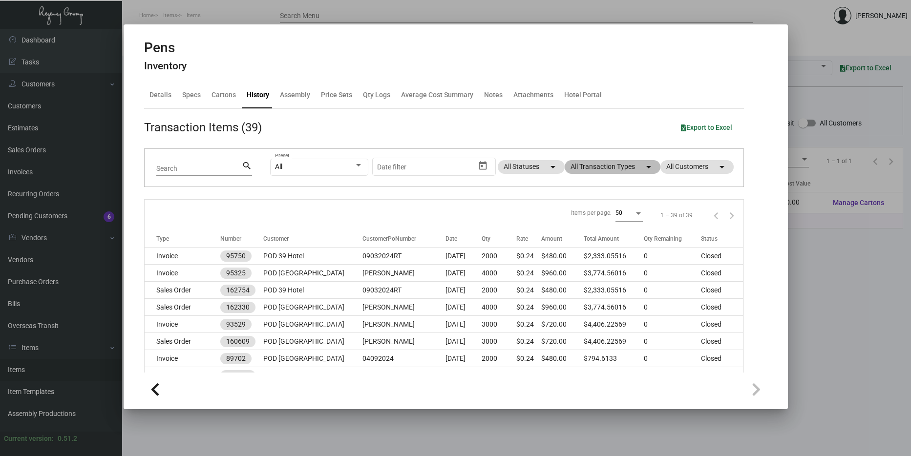
click at [607, 170] on mat-chip "All Transaction Types arrow_drop_down" at bounding box center [613, 167] width 96 height 14
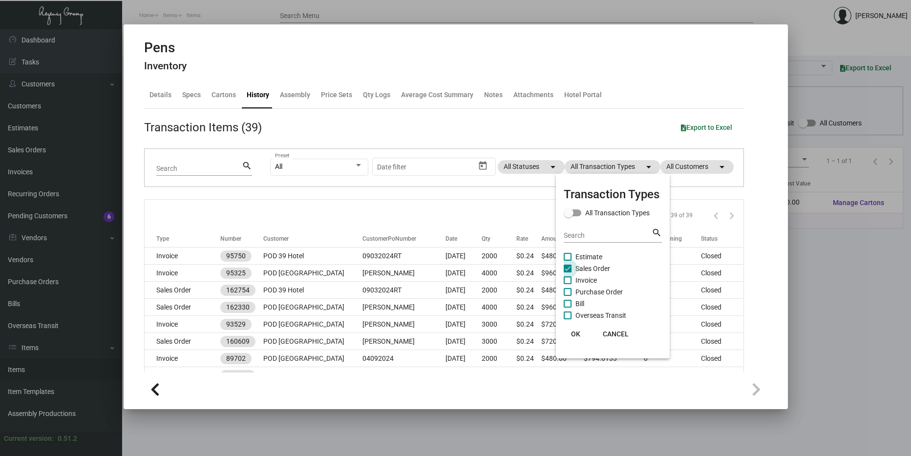
click at [567, 266] on span at bounding box center [568, 269] width 8 height 8
click at [567, 273] on input "Sales Order" at bounding box center [567, 273] width 0 height 0
checkbox input "false"
drag, startPoint x: 568, startPoint y: 293, endPoint x: 568, endPoint y: 298, distance: 5.4
click at [568, 293] on span at bounding box center [568, 292] width 8 height 8
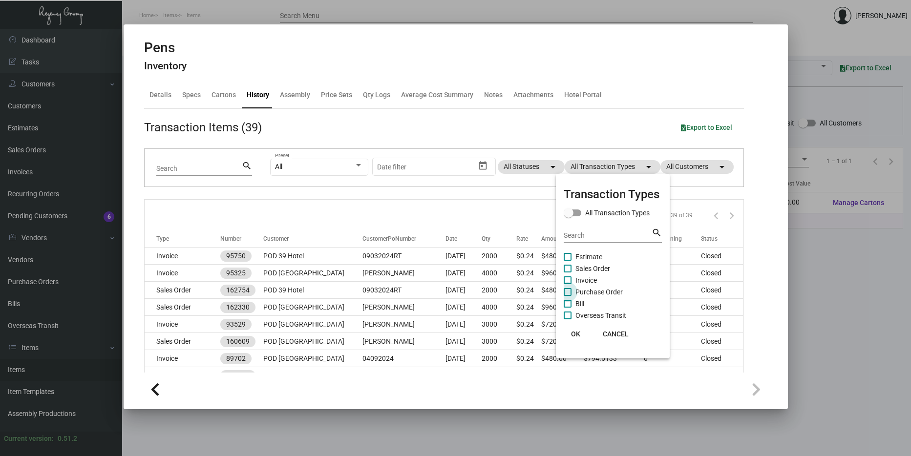
click at [568, 296] on input "Purchase Order" at bounding box center [567, 296] width 0 height 0
checkbox input "true"
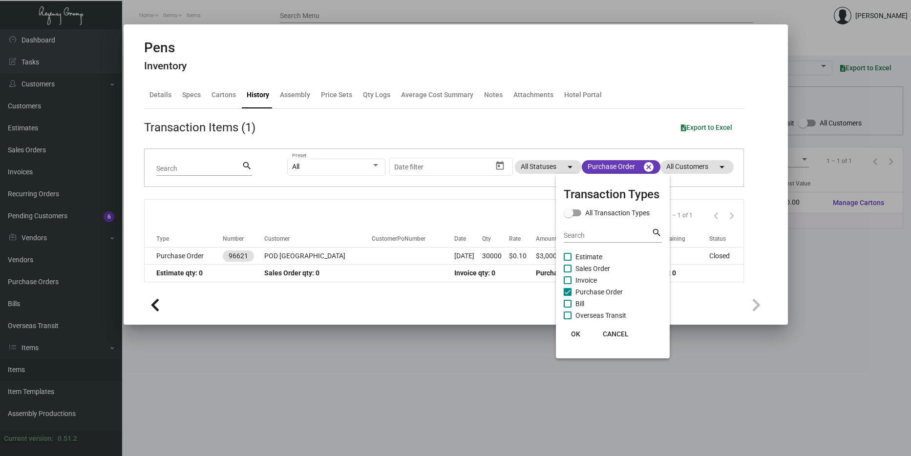
click at [575, 331] on span "OK" at bounding box center [575, 334] width 9 height 8
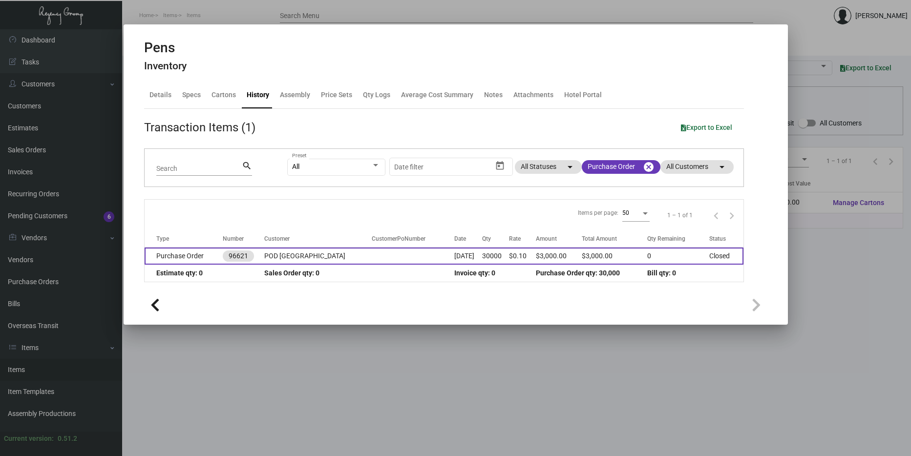
click at [282, 253] on td "POD [GEOGRAPHIC_DATA]" at bounding box center [317, 256] width 107 height 17
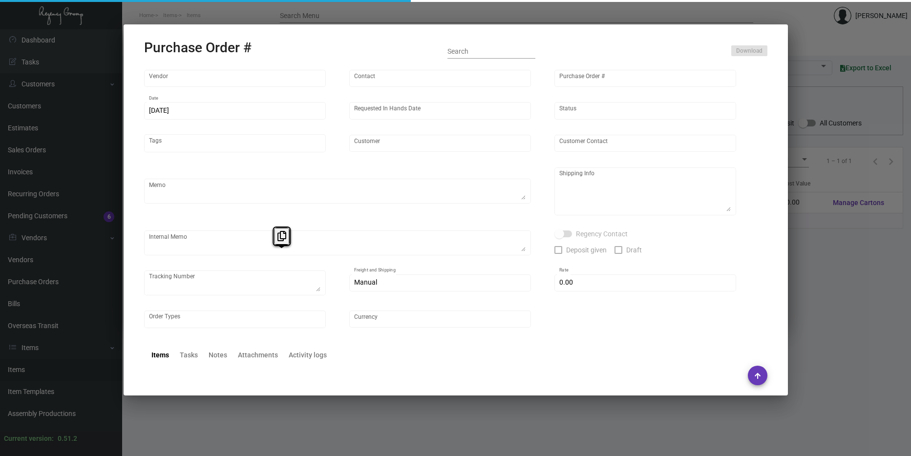
type input "Prostar - Pens"
type input "[PERSON_NAME]"
type input "96621"
type input "[DATE]"
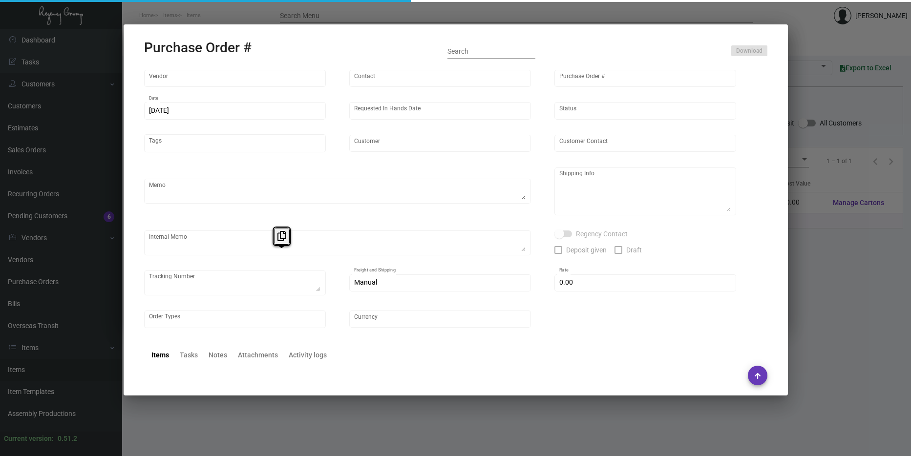
type input "POD [GEOGRAPHIC_DATA]"
type textarea "Regency Group NJ - [PERSON_NAME] [STREET_ADDRESS]"
type textarea "7.5K for POD [GEOGRAPHIC_DATA]; 7.5K for POD 39 Hotel; 7.5K for POD [GEOGRAPHIC…"
checkbox input "true"
type input "$ 0.00"
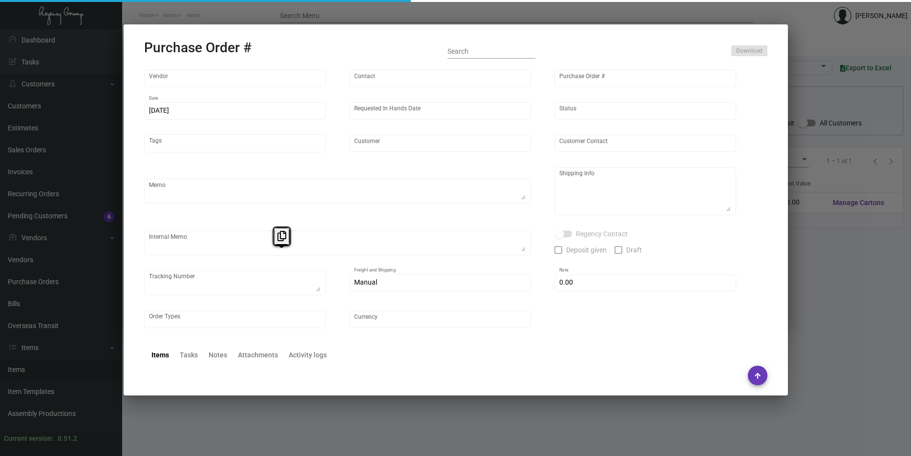
type input "United States Dollar $"
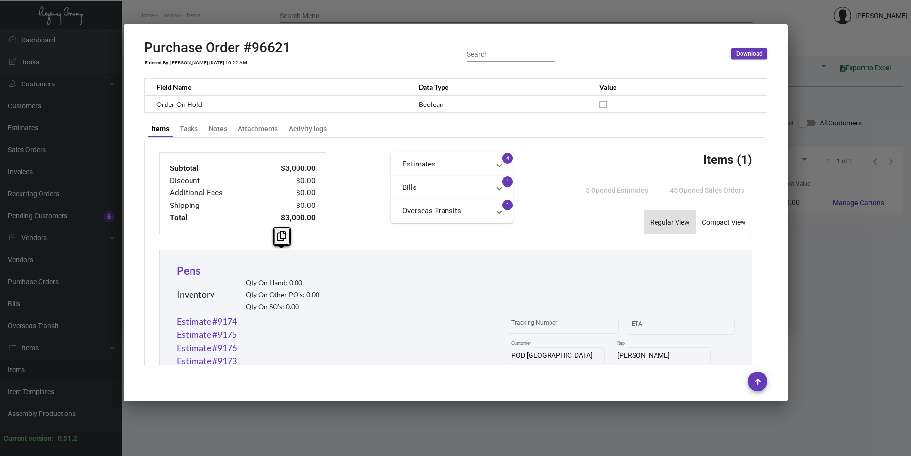
scroll to position [293, 0]
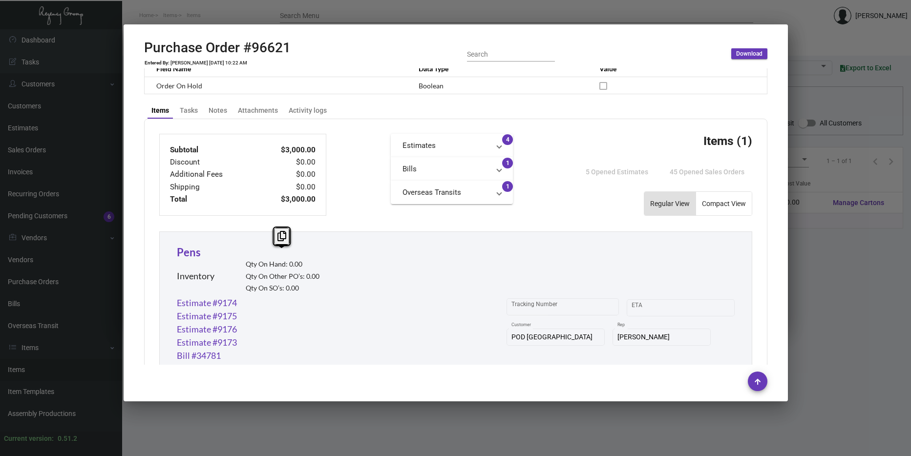
click at [472, 261] on div "Pens Inventory Qty On Hand: 0.00 Qty On Other PO’s: 0.00 Qty On SO’s: 0.00" at bounding box center [456, 270] width 558 height 52
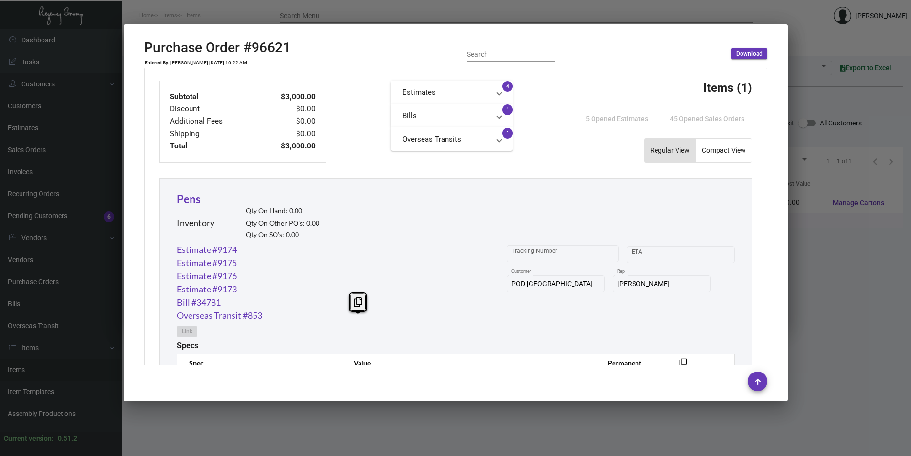
scroll to position [511, 0]
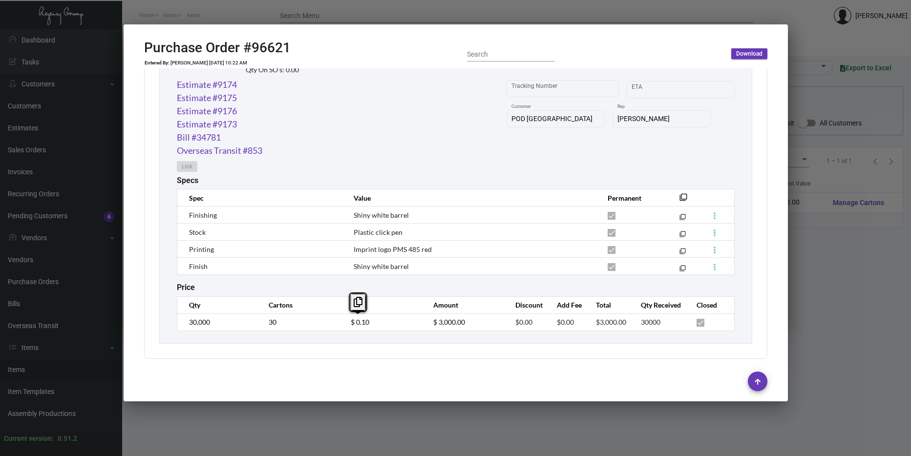
click at [863, 262] on div at bounding box center [455, 228] width 911 height 456
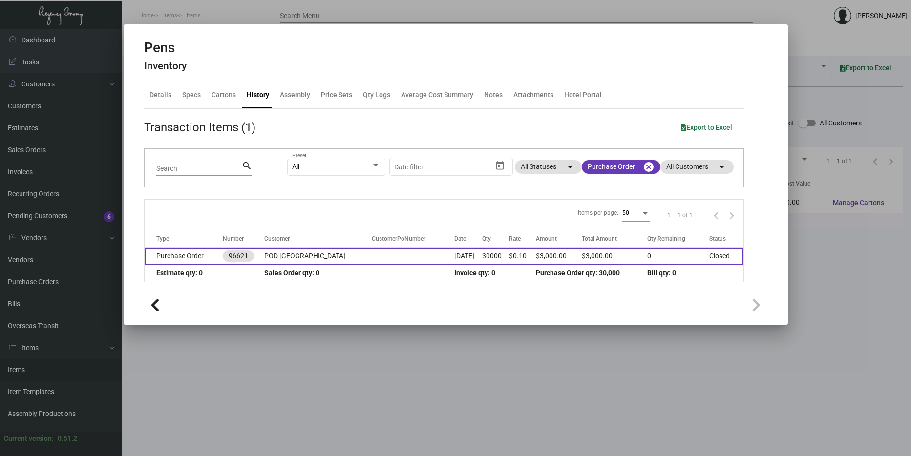
click at [290, 255] on td "POD [GEOGRAPHIC_DATA]" at bounding box center [317, 256] width 107 height 17
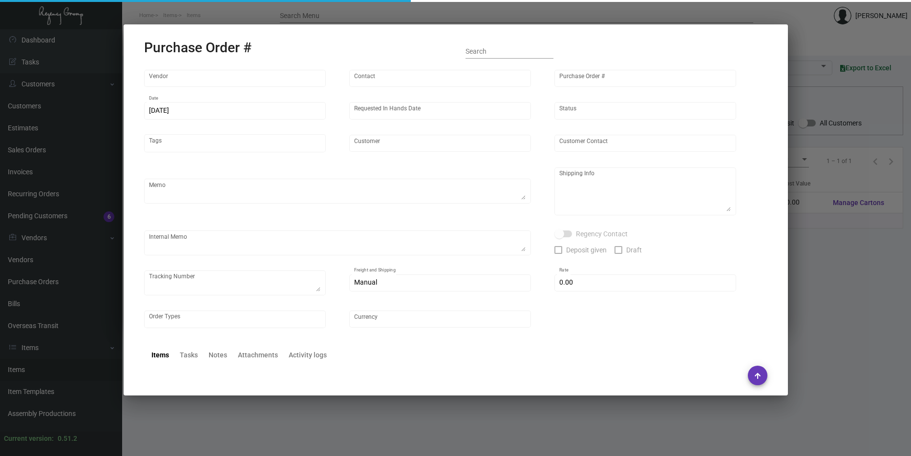
type input "Prostar - Pens"
type input "[PERSON_NAME]"
type input "96621"
type input "[DATE]"
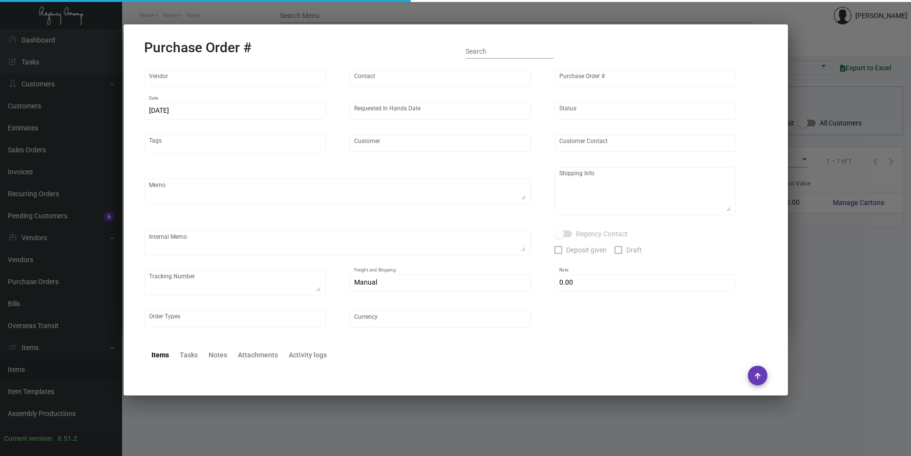
type input "POD [GEOGRAPHIC_DATA]"
type textarea "Regency Group NJ - [PERSON_NAME] [STREET_ADDRESS]"
type textarea "7.5K for POD [GEOGRAPHIC_DATA]; 7.5K for POD 39 Hotel; 7.5K for POD [GEOGRAPHIC…"
checkbox input "true"
type input "$ 0.00"
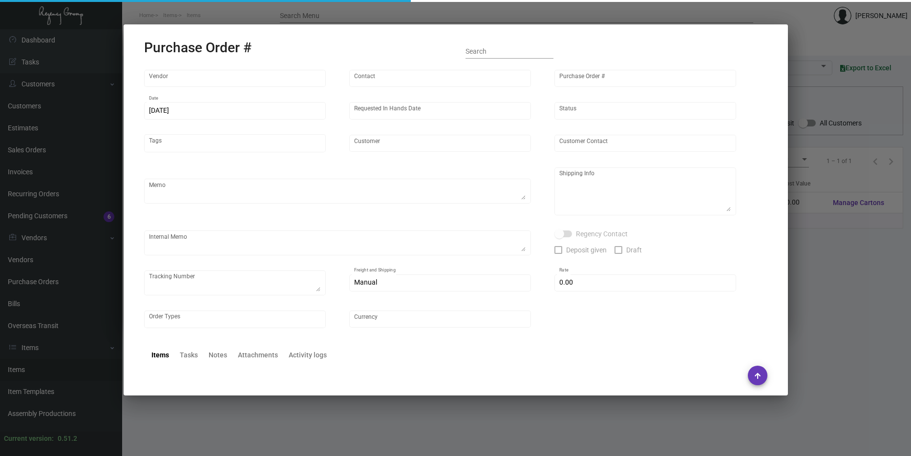
type input "United States Dollar $"
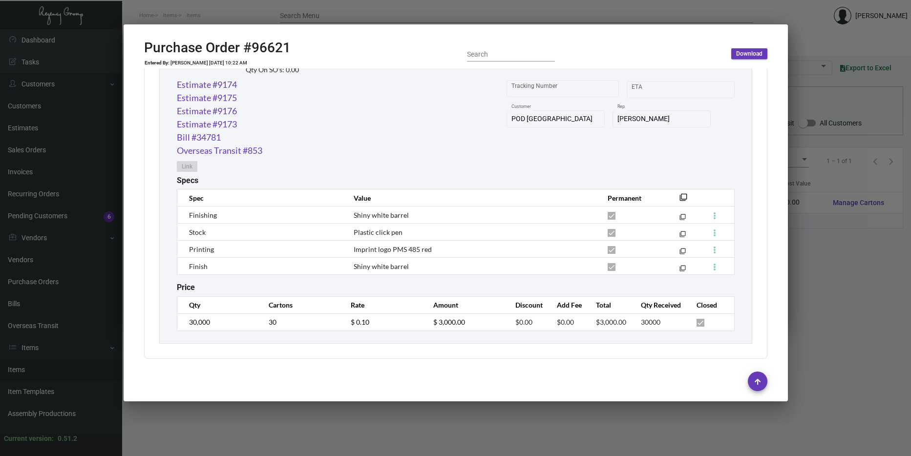
click at [877, 253] on div at bounding box center [455, 228] width 911 height 456
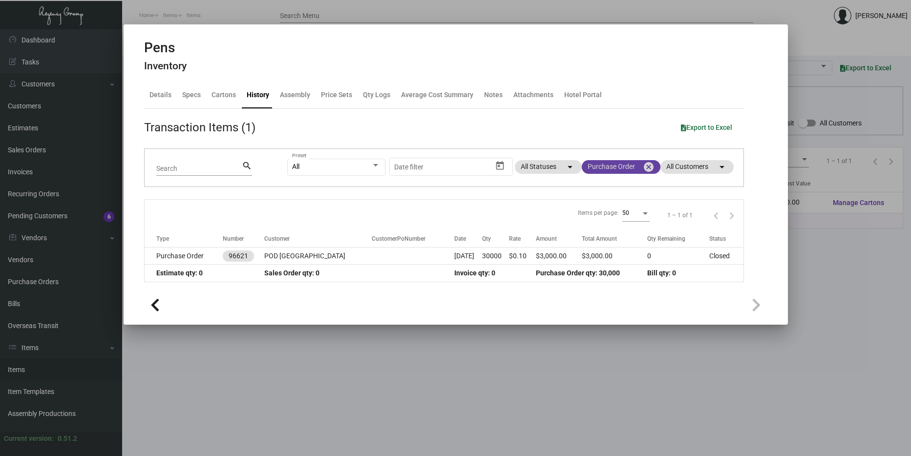
click at [652, 168] on mat-icon "cancel" at bounding box center [649, 167] width 12 height 12
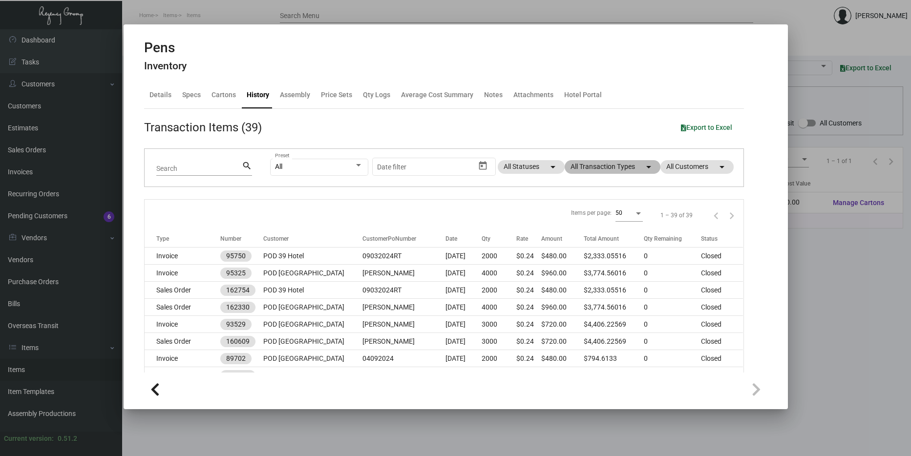
click at [622, 167] on mat-chip "All Transaction Types arrow_drop_down" at bounding box center [613, 167] width 96 height 14
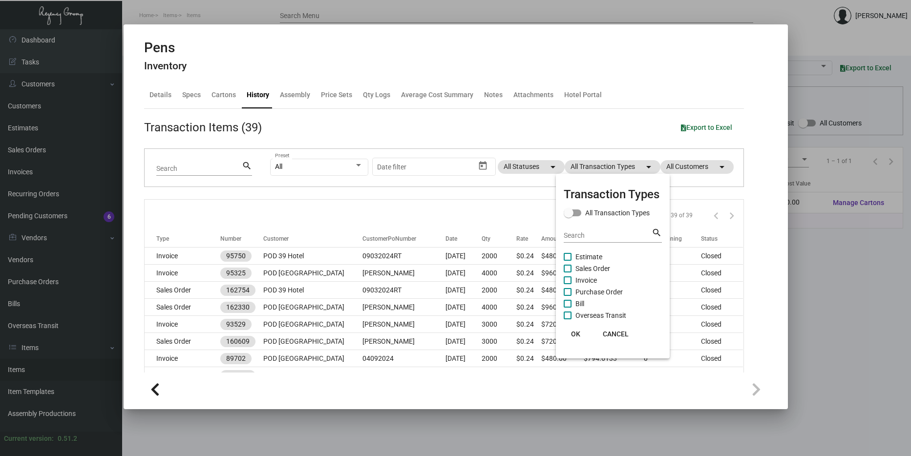
click at [571, 268] on span at bounding box center [568, 269] width 8 height 8
click at [568, 273] on input "Sales Order" at bounding box center [567, 273] width 0 height 0
checkbox input "true"
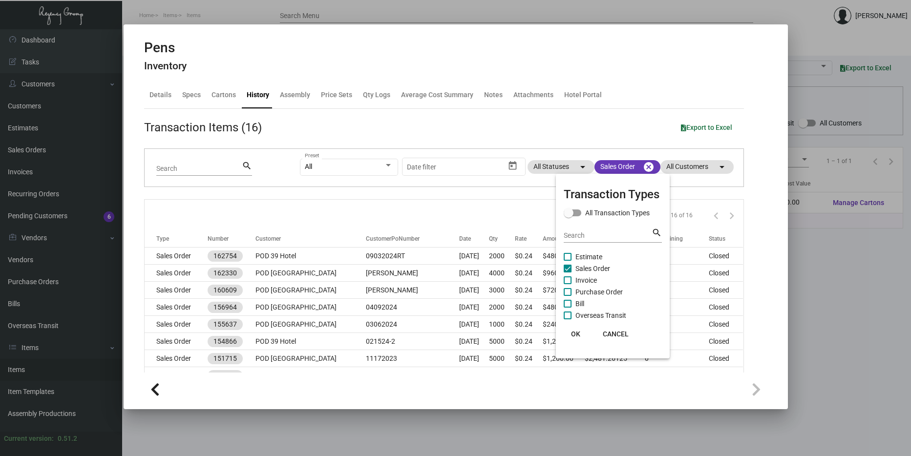
click at [574, 338] on span "OK" at bounding box center [575, 334] width 9 height 8
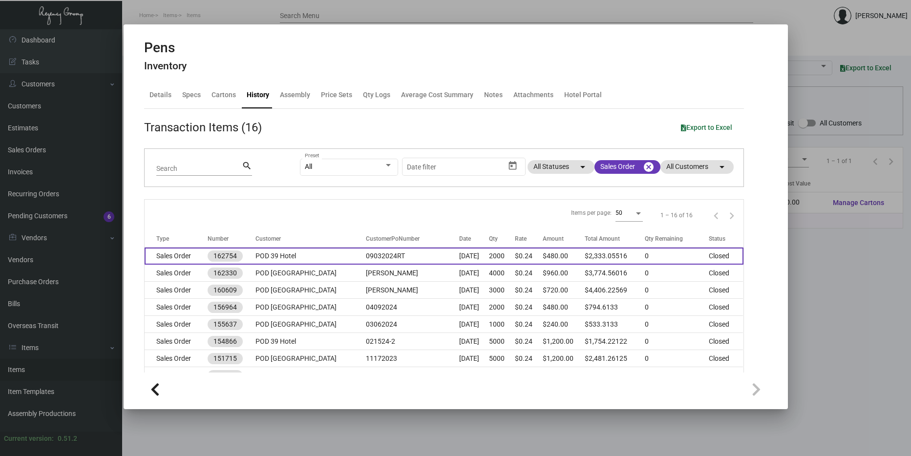
click at [354, 256] on td "POD 39 Hotel" at bounding box center [310, 256] width 110 height 17
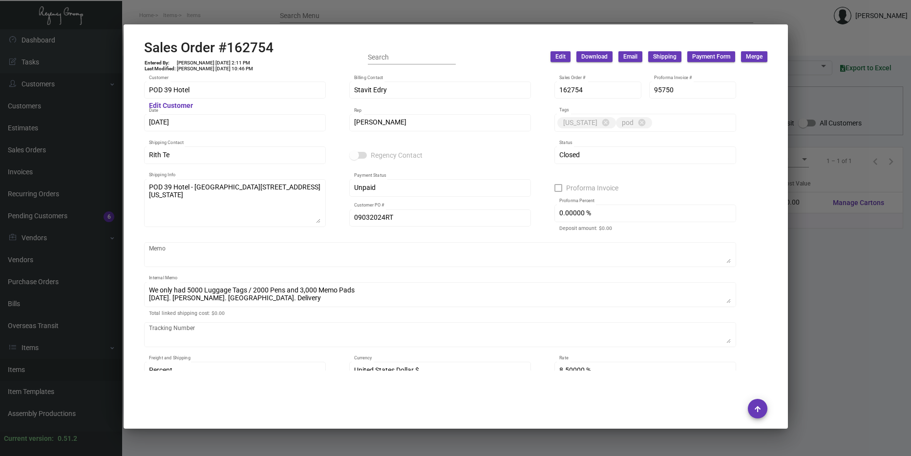
click at [860, 248] on div at bounding box center [455, 228] width 911 height 456
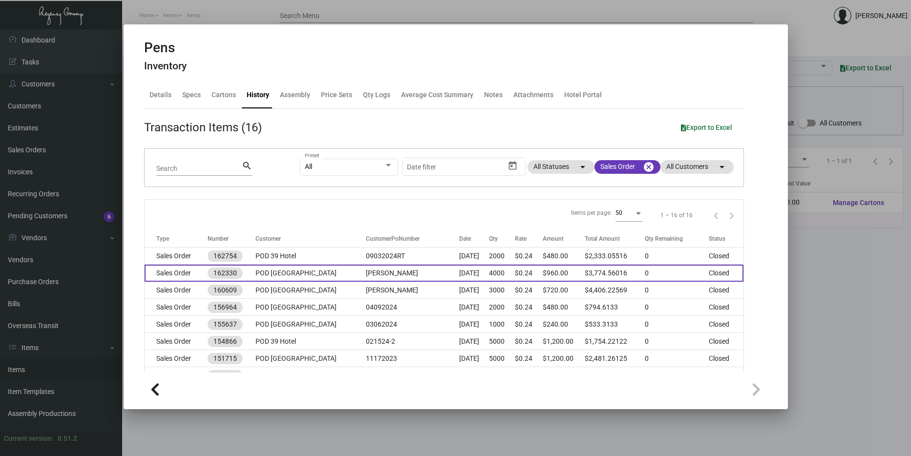
click at [407, 273] on td "[PERSON_NAME]" at bounding box center [412, 273] width 93 height 17
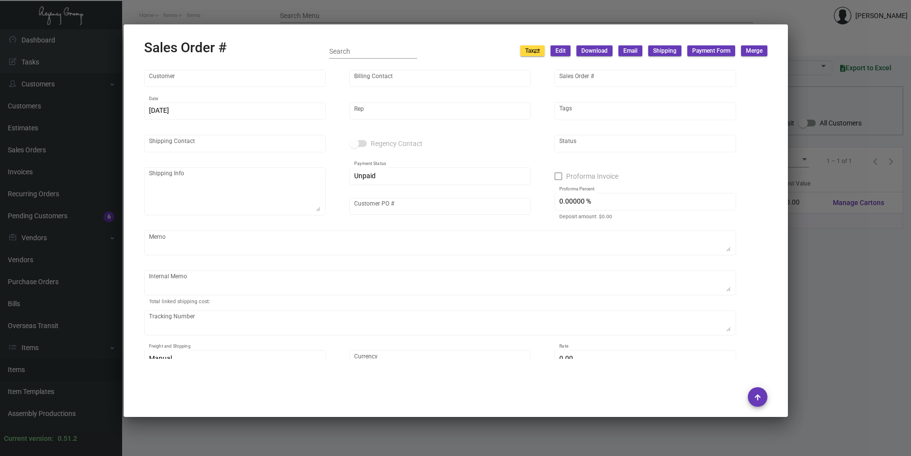
type input "POD [GEOGRAPHIC_DATA]"
type input "AP BILLING"
type input "162330"
type input "[DATE]"
type input "[PERSON_NAME]"
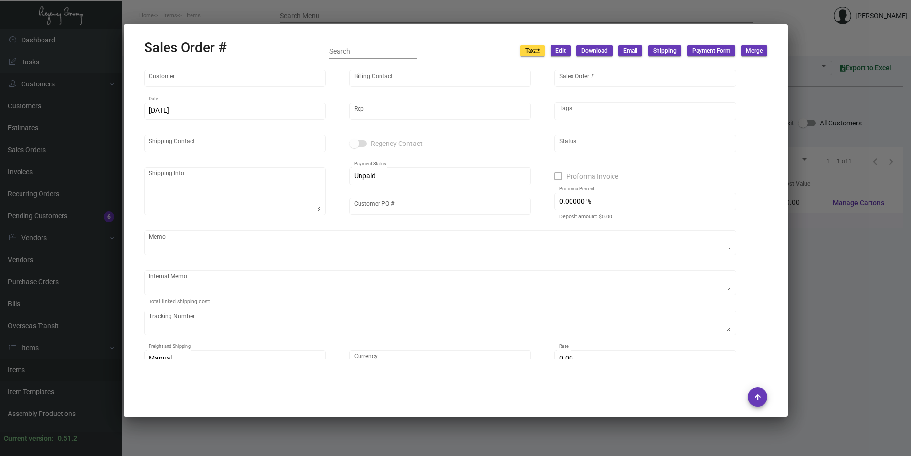
type input "Attn: [PERSON_NAME]"
type textarea "POD [GEOGRAPHIC_DATA] - Attn: [PERSON_NAME] [STREET_ADDRESS]"
type input "[PERSON_NAME]"
type textarea "[DATE]. [PERSON_NAME]. [GEOGRAPHIC_DATA]. Delivery."
type input "United States Dollar $"
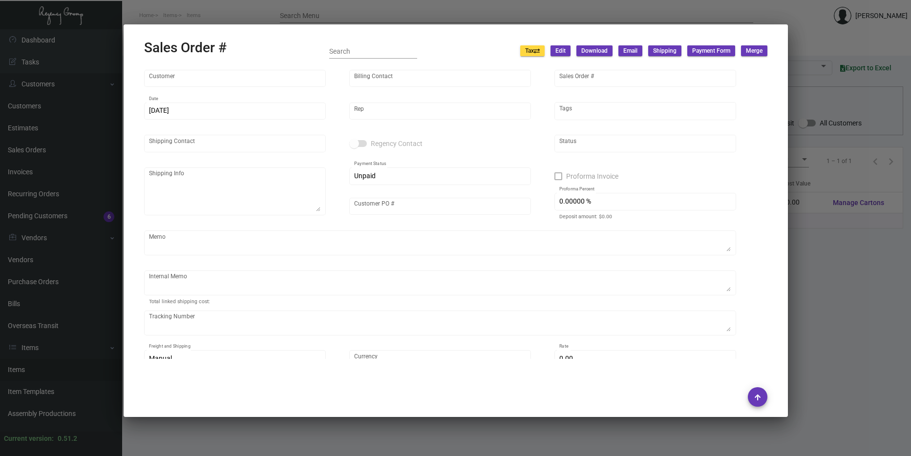
type input "7.50000 %"
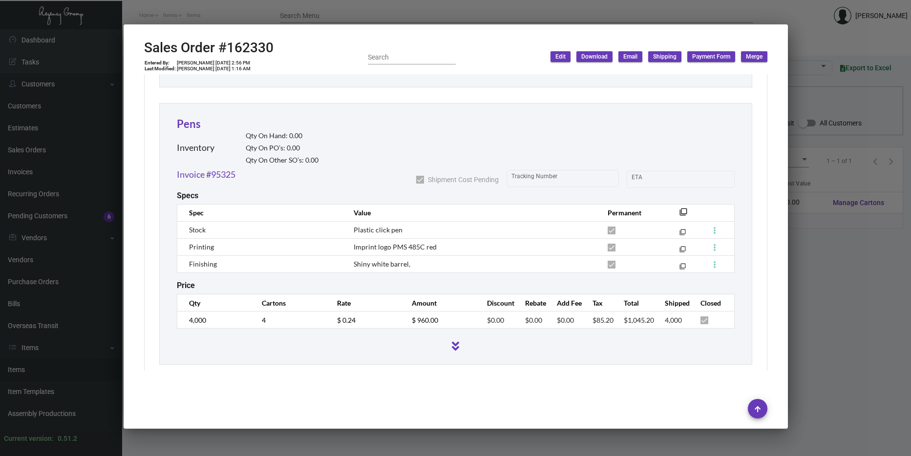
scroll to position [1311, 0]
